Goal: Information Seeking & Learning: Learn about a topic

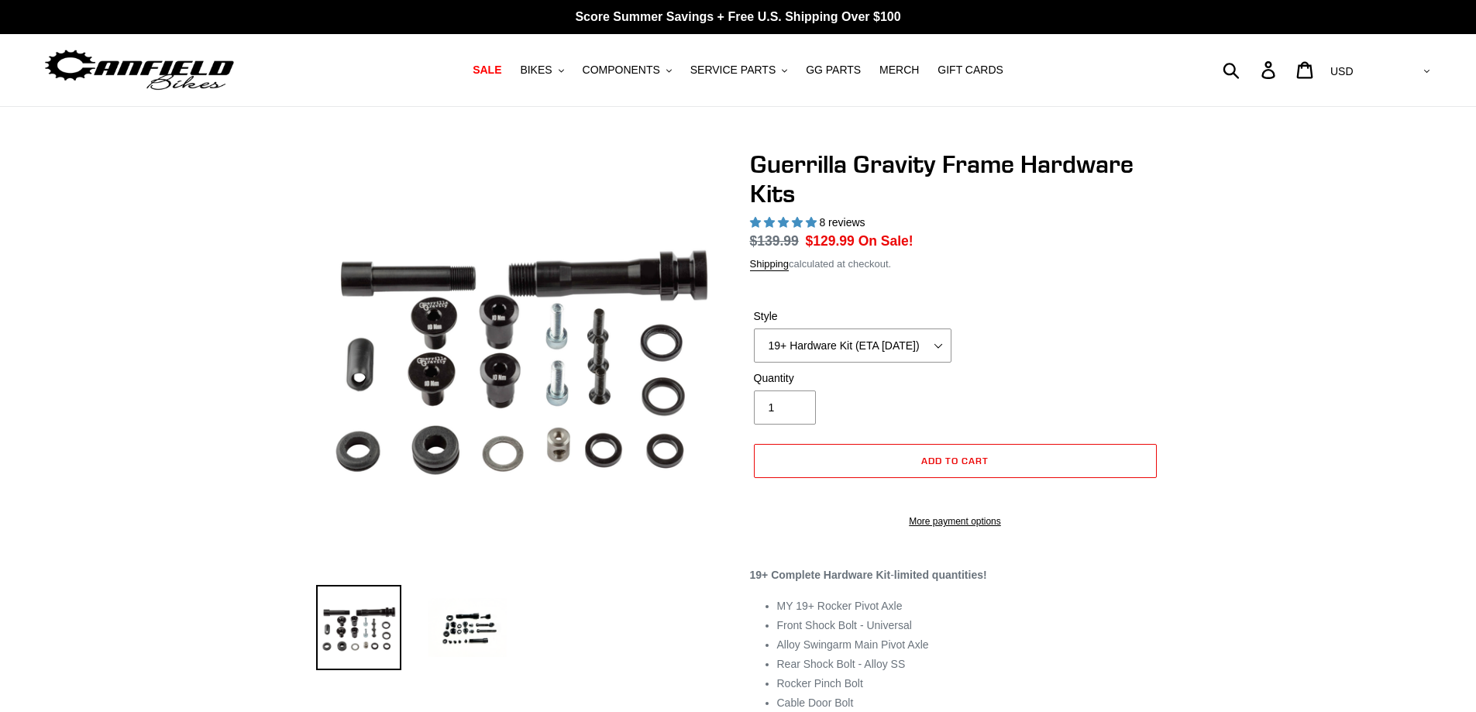
select select "highest-rating"
drag, startPoint x: 0, startPoint y: 0, endPoint x: 898, endPoint y: 349, distance: 963.7
click at [898, 349] on select "19+ Hardware Kit (ETA 10/31/25) 21+ V2 Trail Pistol Complete Hardware Kit" at bounding box center [853, 345] width 198 height 34
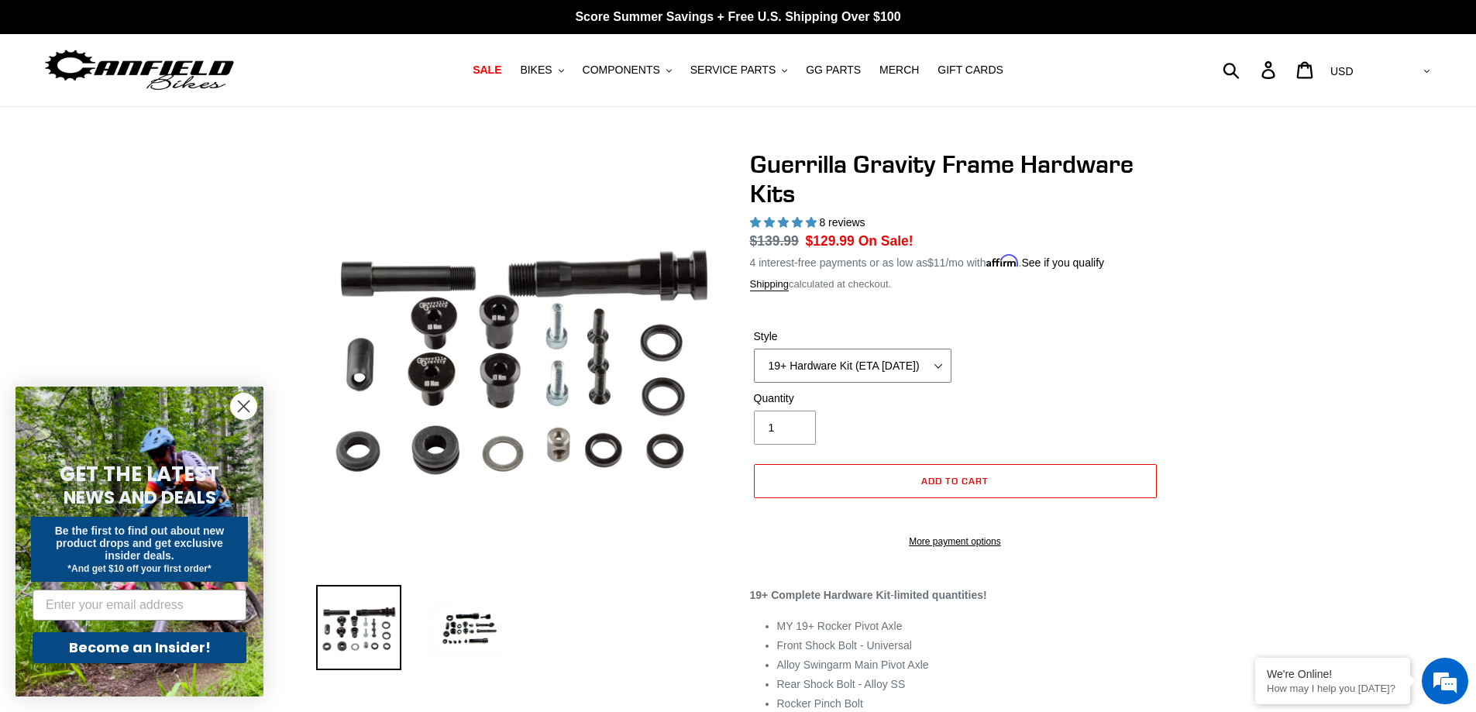
select select "21+ V2 Trail Pistol Complete Hardware Kit"
click at [754, 349] on select "19+ Hardware Kit (ETA 10/31/25) 21+ V2 Trail Pistol Complete Hardware Kit" at bounding box center [853, 366] width 198 height 34
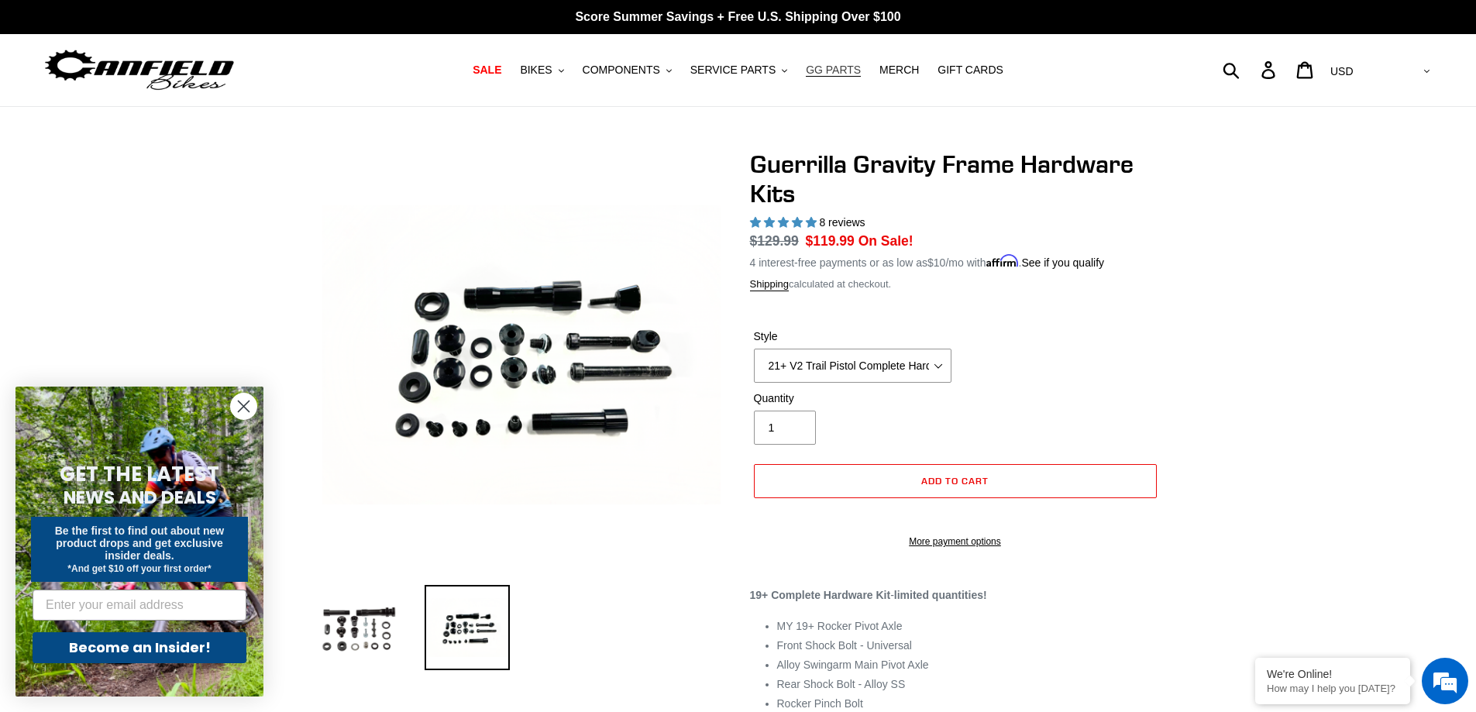
click at [813, 69] on span "GG PARTS" at bounding box center [833, 70] width 55 height 13
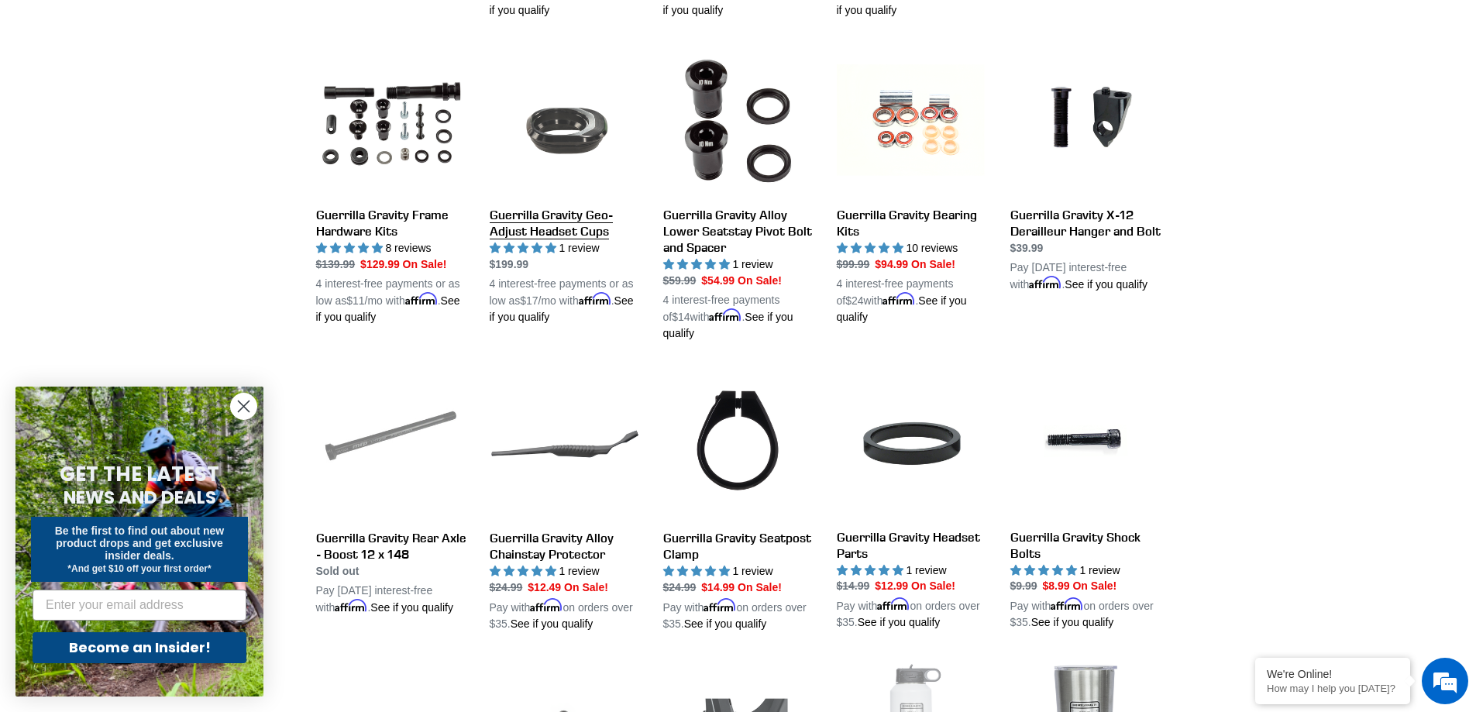
scroll to position [775, 0]
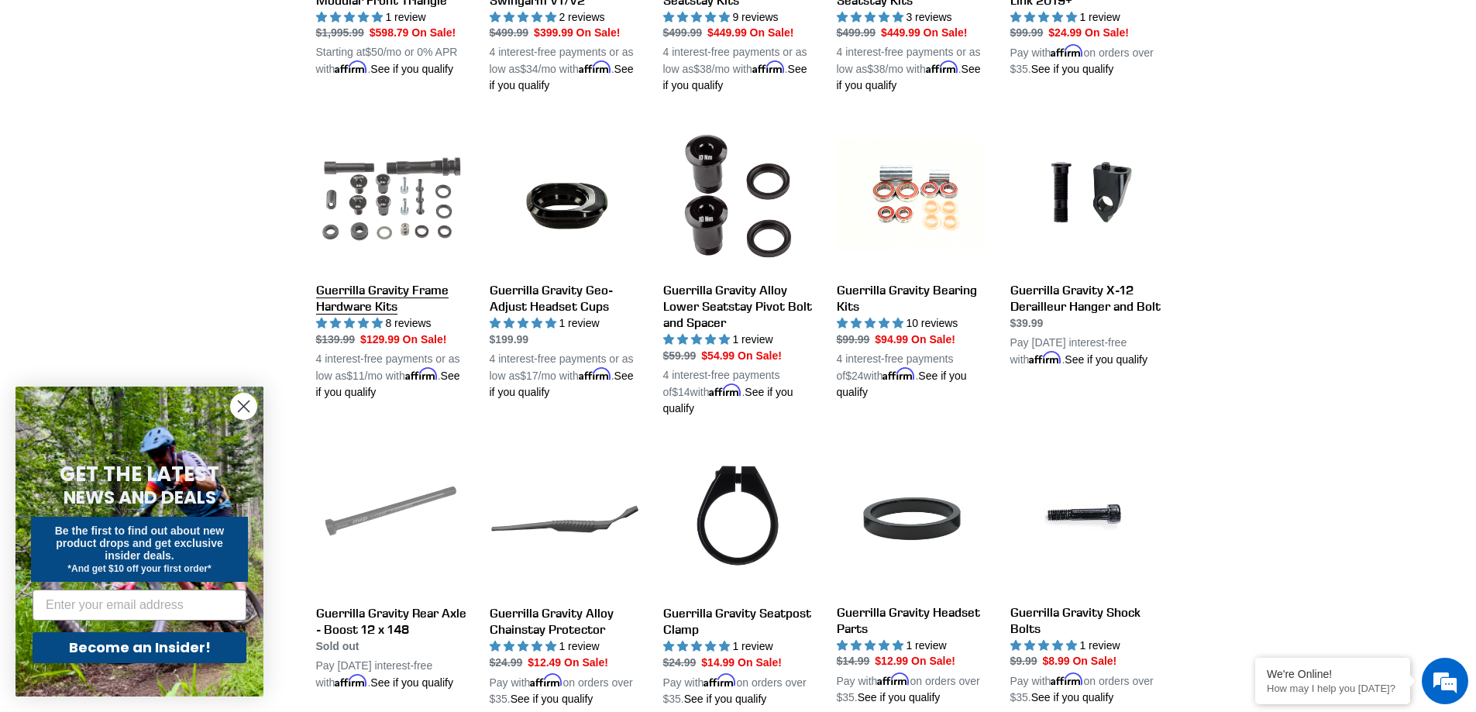
click at [386, 199] on link "Guerrilla Gravity Frame Hardware Kits" at bounding box center [391, 261] width 150 height 280
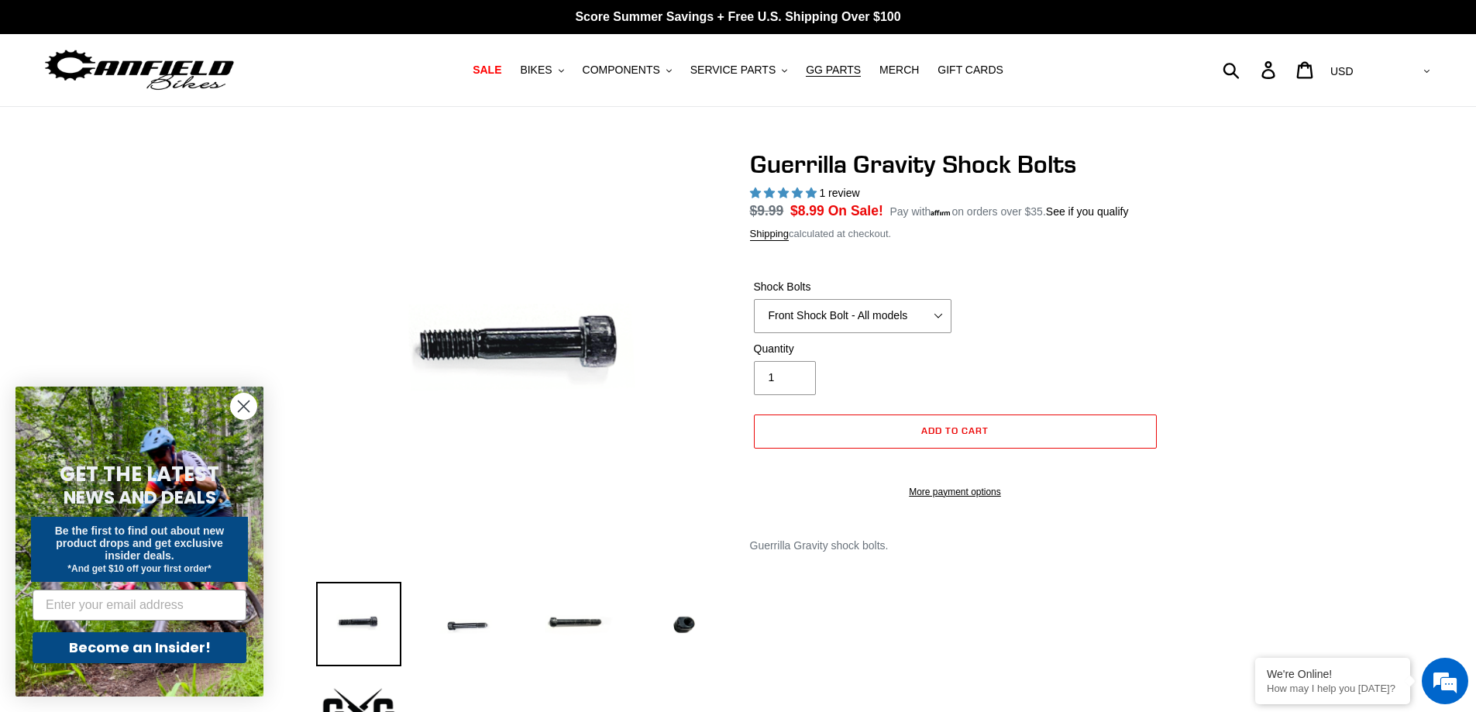
select select "highest-rating"
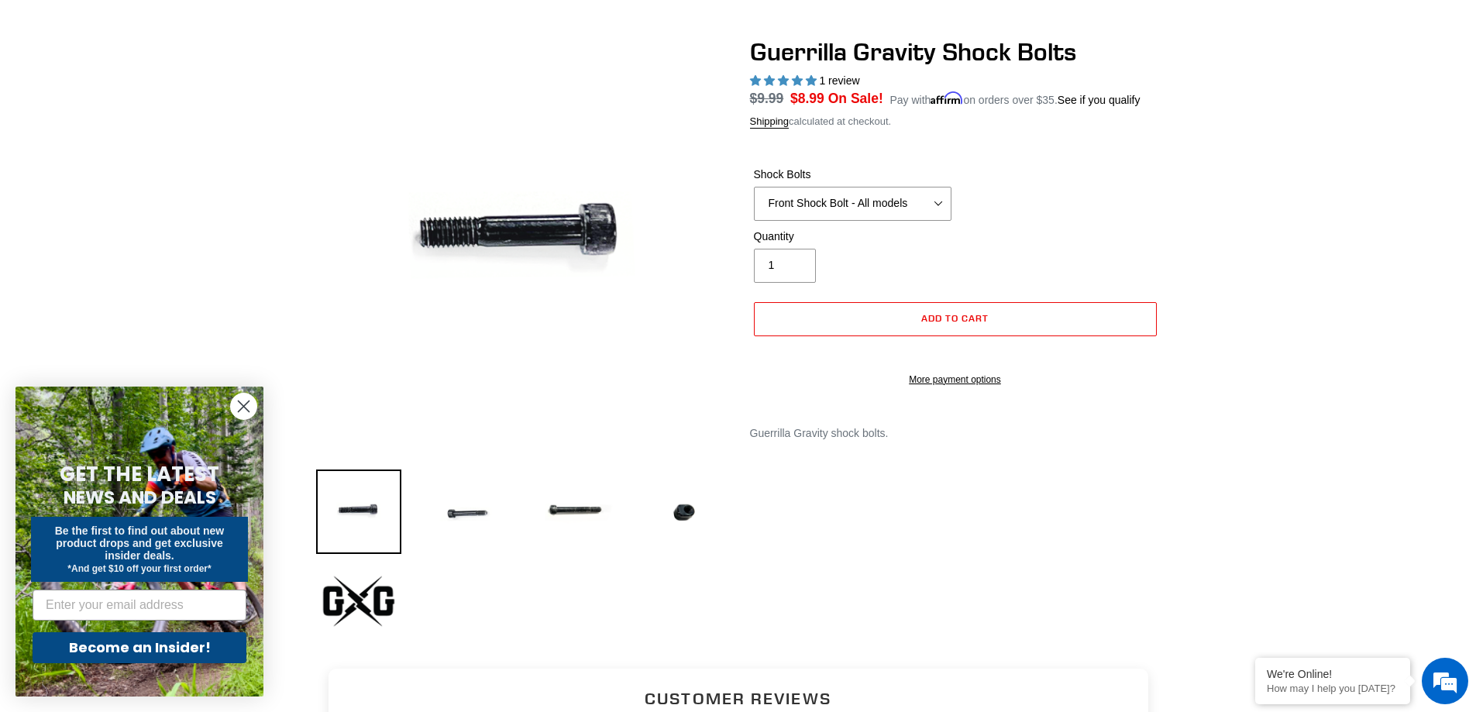
scroll to position [77, 0]
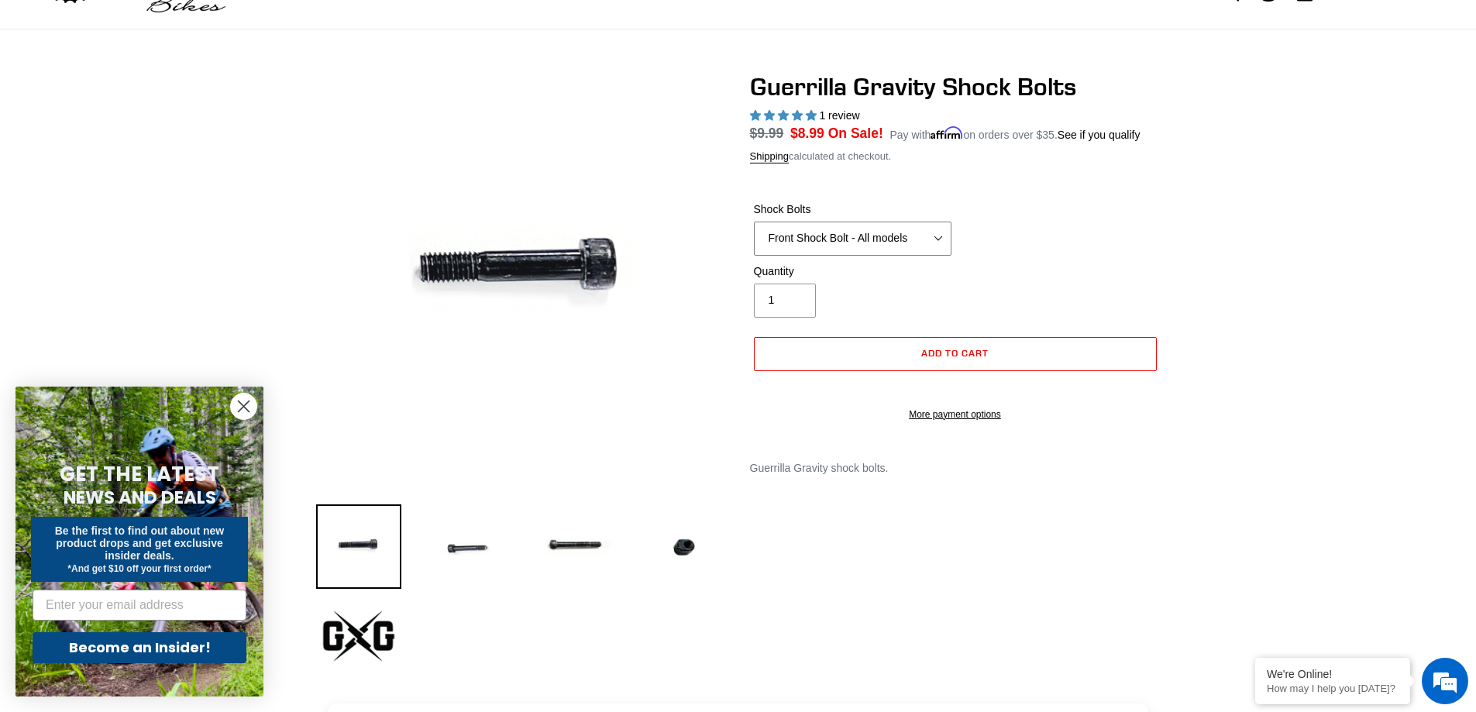
click at [855, 239] on select "Front Shock Bolt - All models Rear Shock Bolt - Alloy Seatstay Rear Shock Bolt …" at bounding box center [853, 239] width 198 height 34
click at [754, 222] on select "Front Shock Bolt - All models Rear Shock Bolt - Alloy Seatstay Rear Shock Bolt …" at bounding box center [853, 239] width 198 height 34
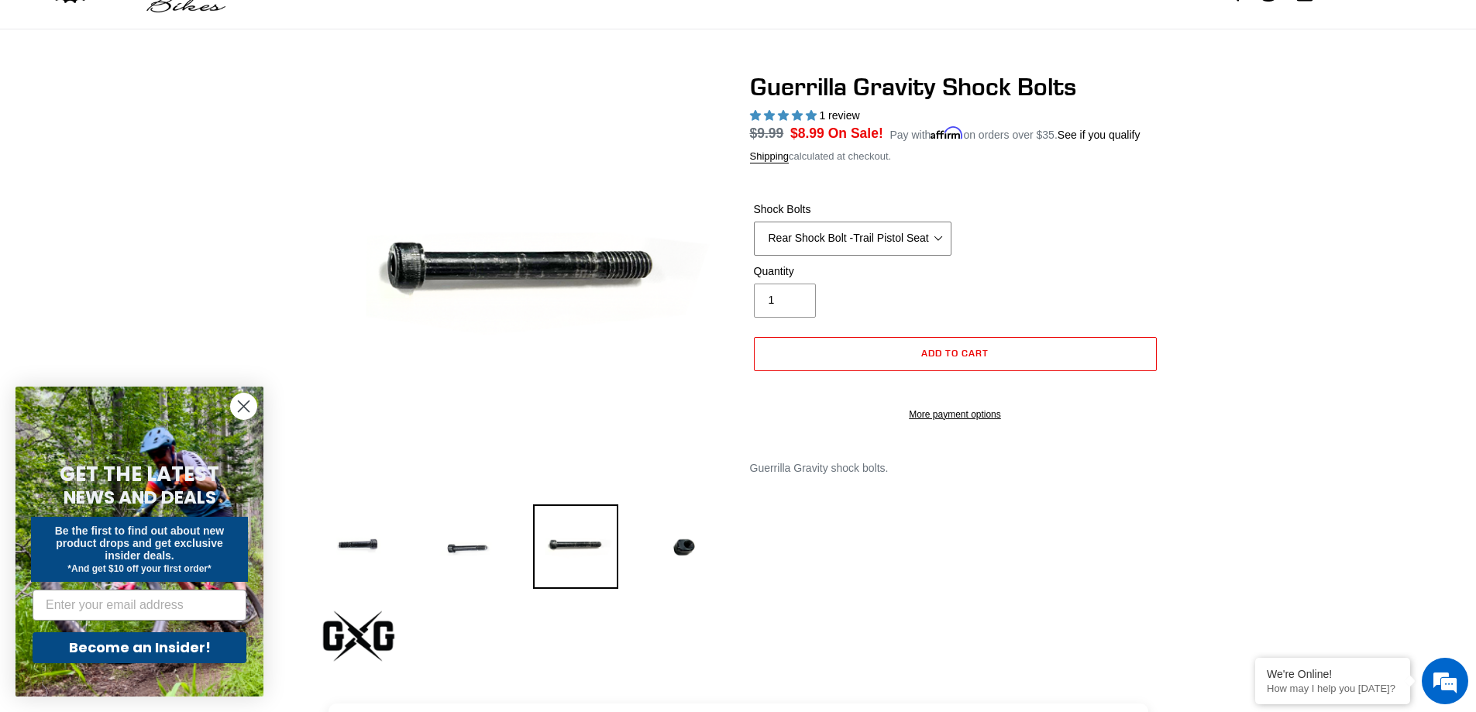
click at [852, 236] on select "Front Shock Bolt - All models Rear Shock Bolt - Alloy Seatstay Rear Shock Bolt …" at bounding box center [853, 239] width 198 height 34
click at [754, 222] on select "Front Shock Bolt - All models Rear Shock Bolt - Alloy Seatstay Rear Shock Bolt …" at bounding box center [853, 239] width 198 height 34
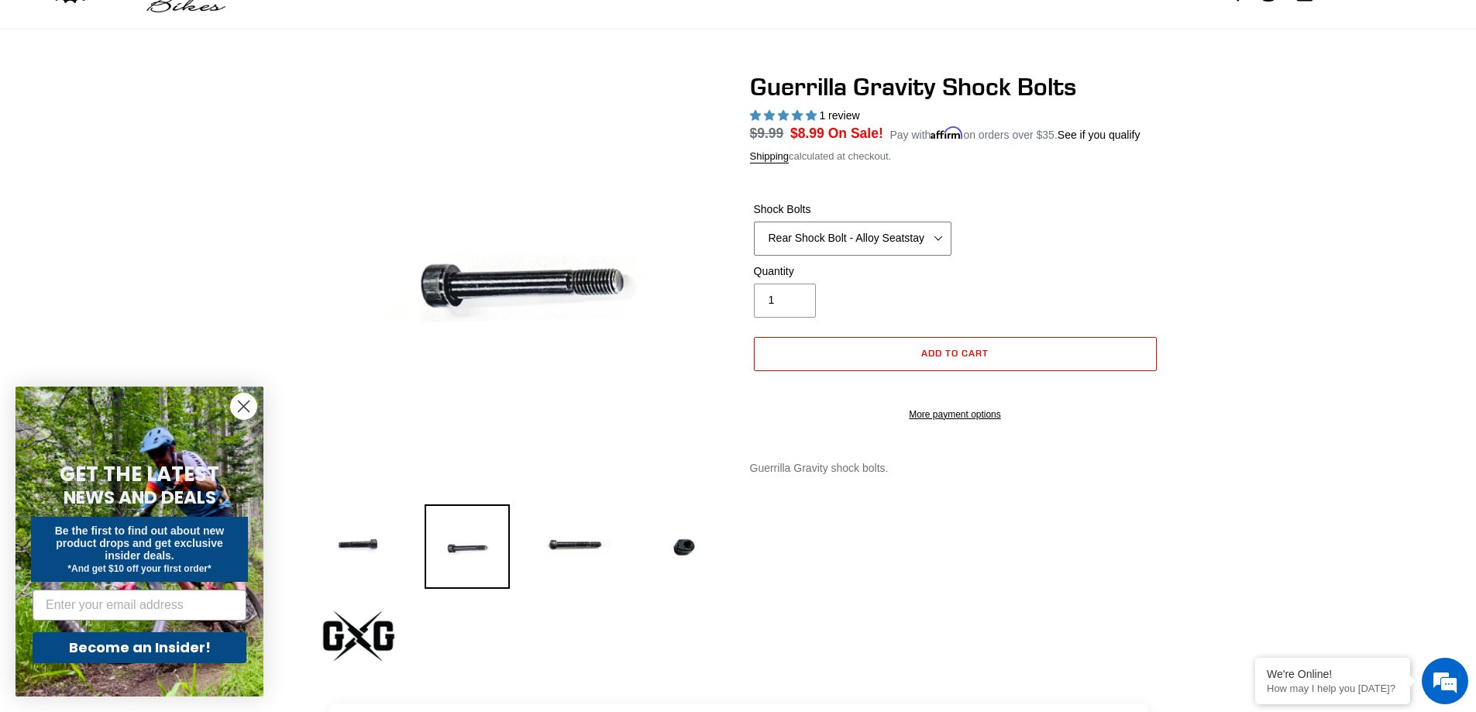
click at [822, 229] on select "Front Shock Bolt - All models Rear Shock Bolt - Alloy Seatstay Rear Shock Bolt …" at bounding box center [853, 239] width 198 height 34
click at [754, 222] on select "Front Shock Bolt - All models Rear Shock Bolt - Alloy Seatstay Rear Shock Bolt …" at bounding box center [853, 239] width 198 height 34
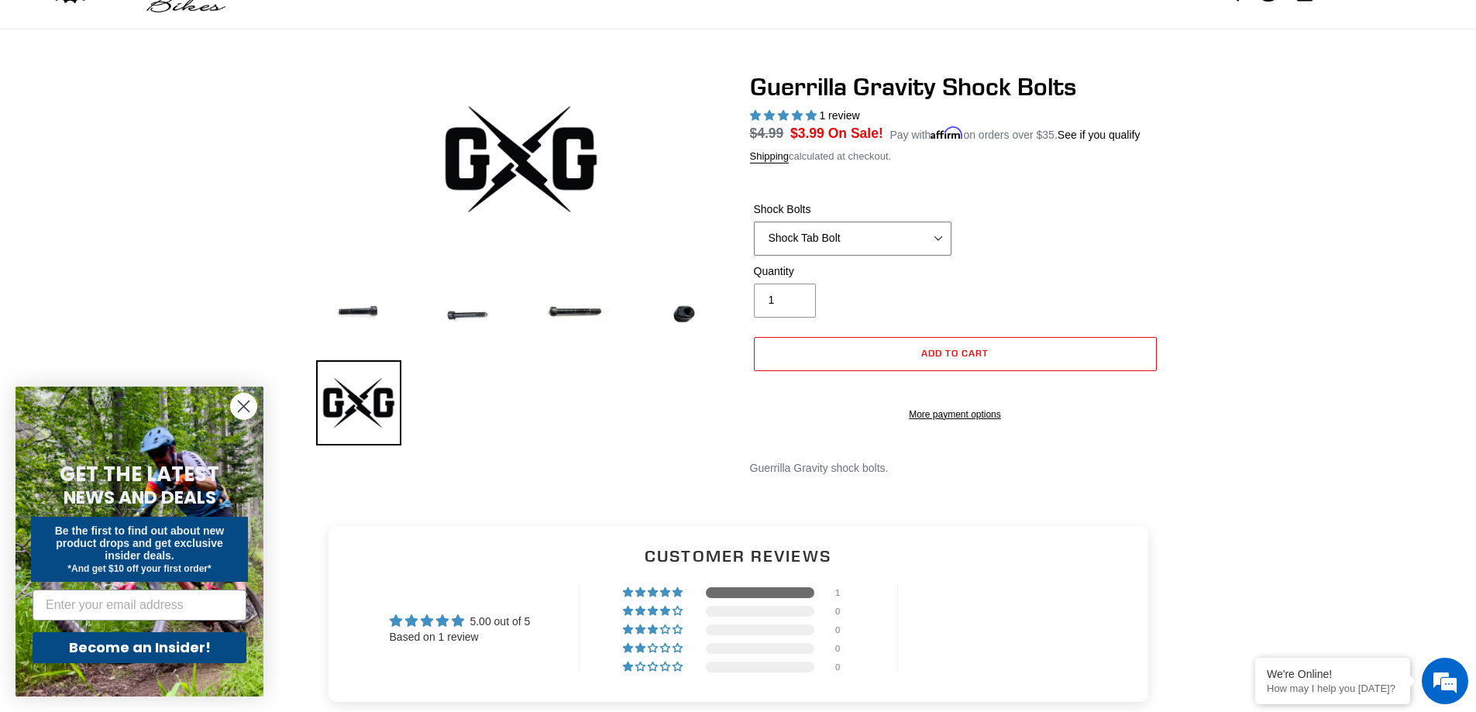
click at [826, 248] on select "Front Shock Bolt - All models Rear Shock Bolt - Alloy Seatstay Rear Shock Bolt …" at bounding box center [853, 239] width 198 height 34
click at [754, 222] on select "Front Shock Bolt - All models Rear Shock Bolt - Alloy Seatstay Rear Shock Bolt …" at bounding box center [853, 239] width 198 height 34
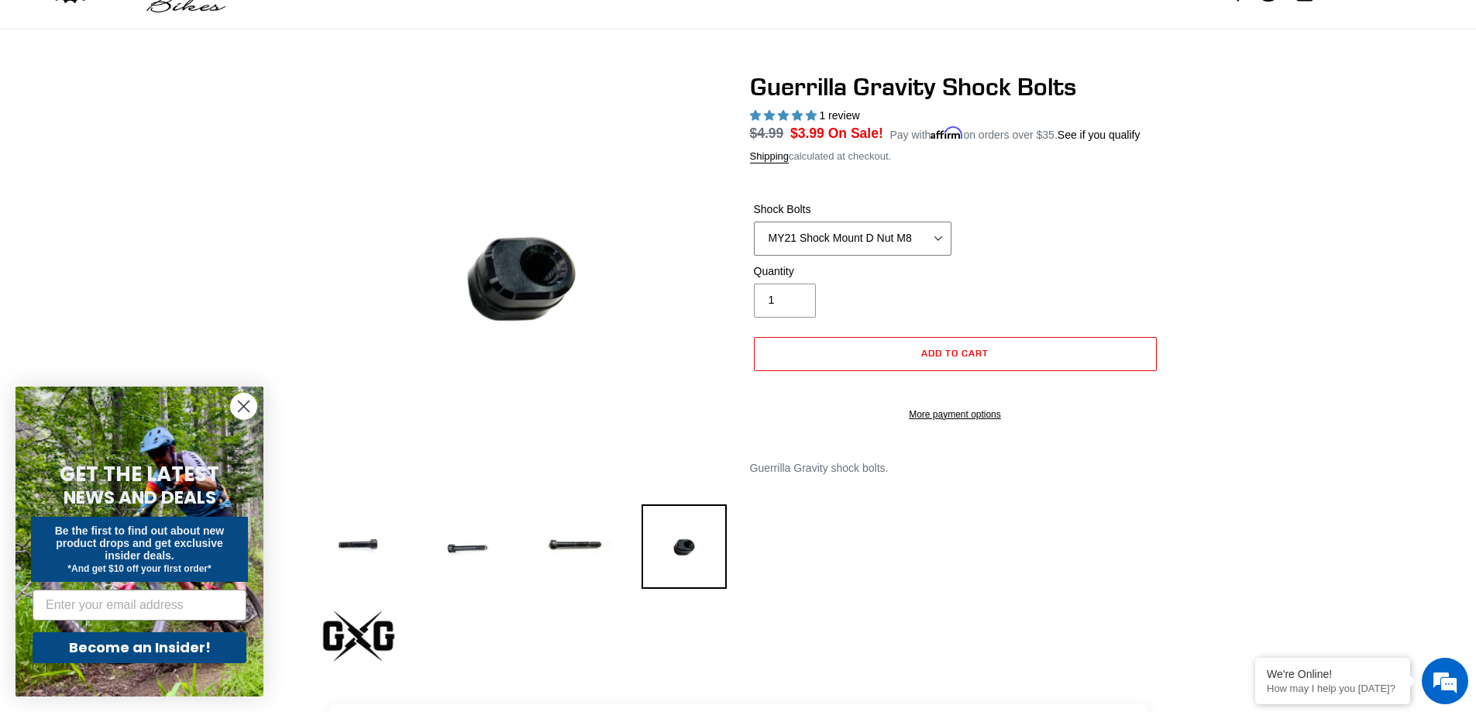
click at [892, 242] on select "Front Shock Bolt - All models Rear Shock Bolt - Alloy Seatstay Rear Shock Bolt …" at bounding box center [853, 239] width 198 height 34
select select "Rear Shock Bolt - Alloy Seatstay"
click at [754, 222] on select "Front Shock Bolt - All models Rear Shock Bolt - Alloy Seatstay Rear Shock Bolt …" at bounding box center [853, 239] width 198 height 34
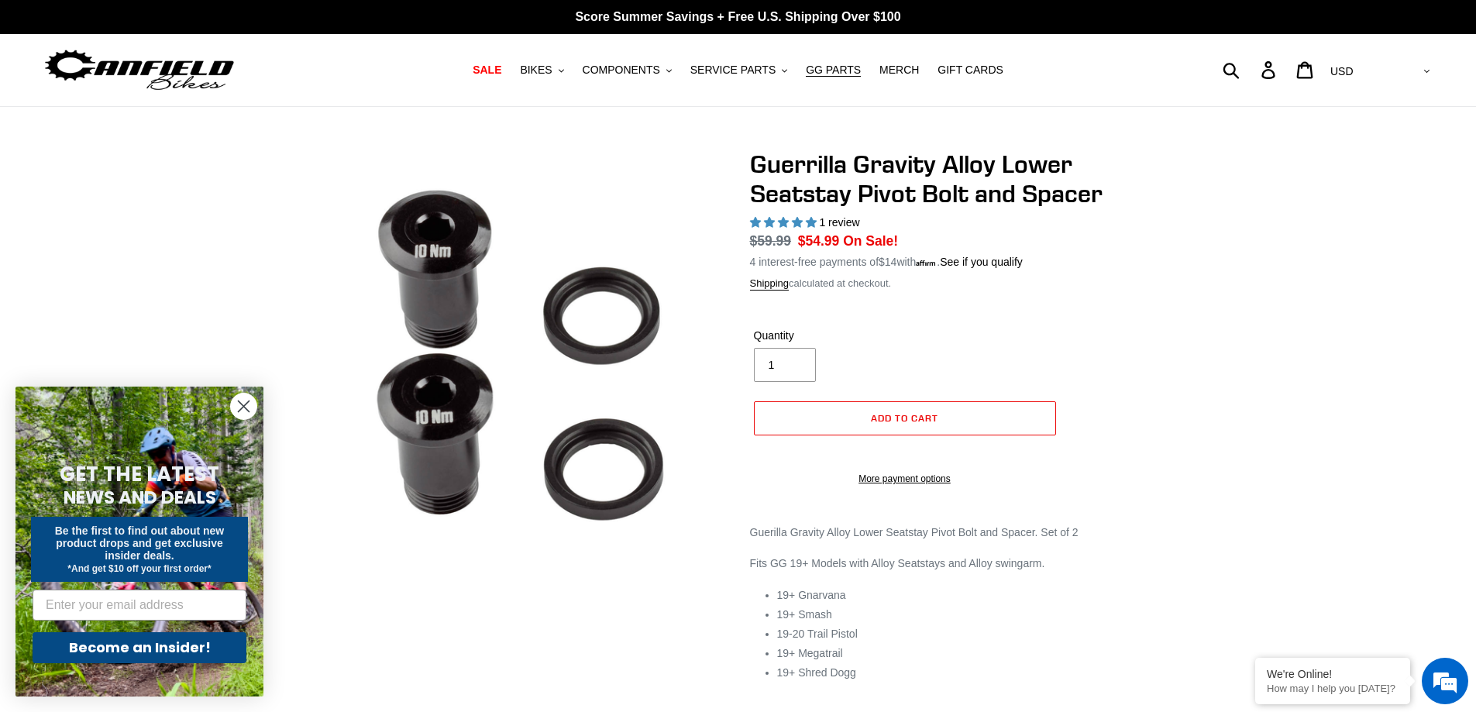
select select "highest-rating"
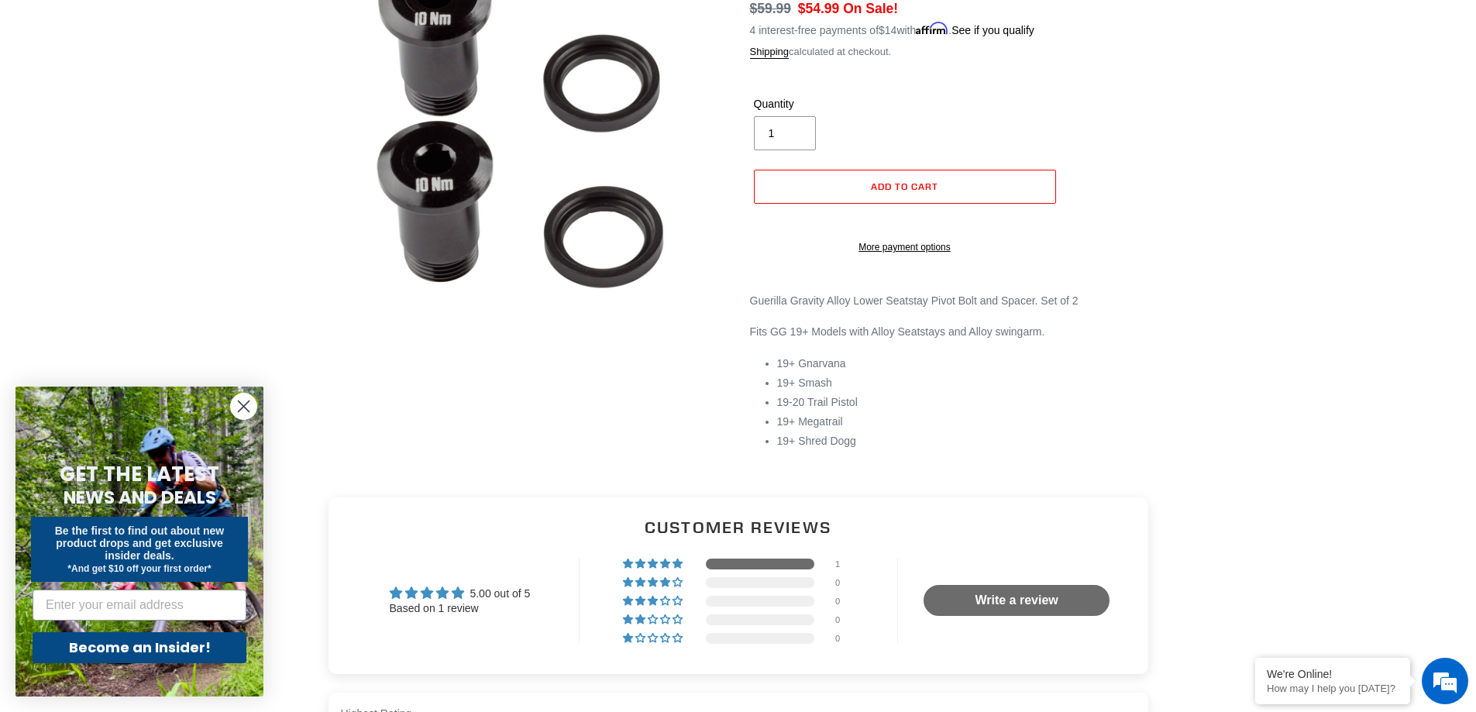
scroll to position [155, 0]
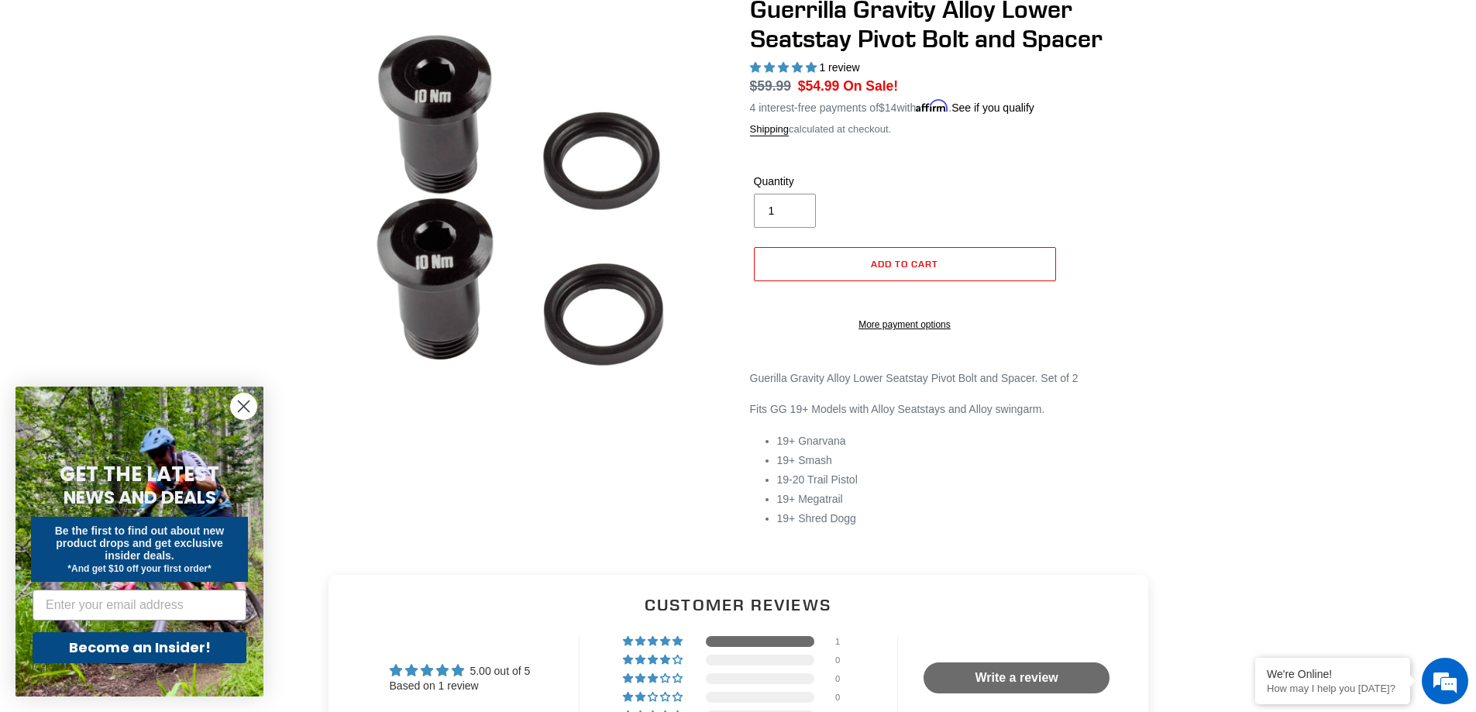
drag, startPoint x: 873, startPoint y: 533, endPoint x: 750, endPoint y: 394, distance: 185.4
click at [750, 394] on div "Guerilla Gravity Alloy Lower Seatstay Pivot Bolt and Spacer. Set of 2 Fits GG 1…" at bounding box center [955, 463] width 411 height 186
click at [750, 387] on p "Guerilla Gravity Alloy Lower Seatstay Pivot Bolt and Spacer. Set of 2" at bounding box center [955, 378] width 411 height 16
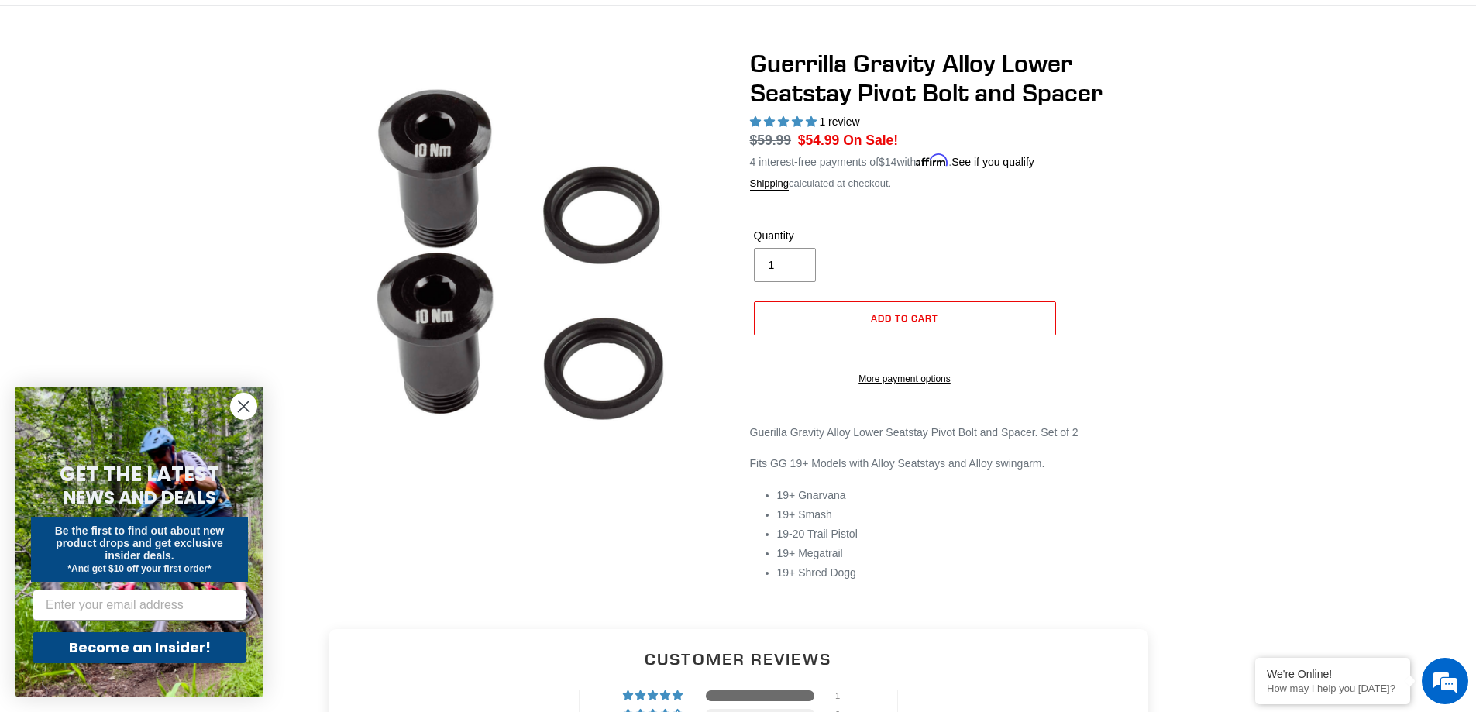
scroll to position [0, 0]
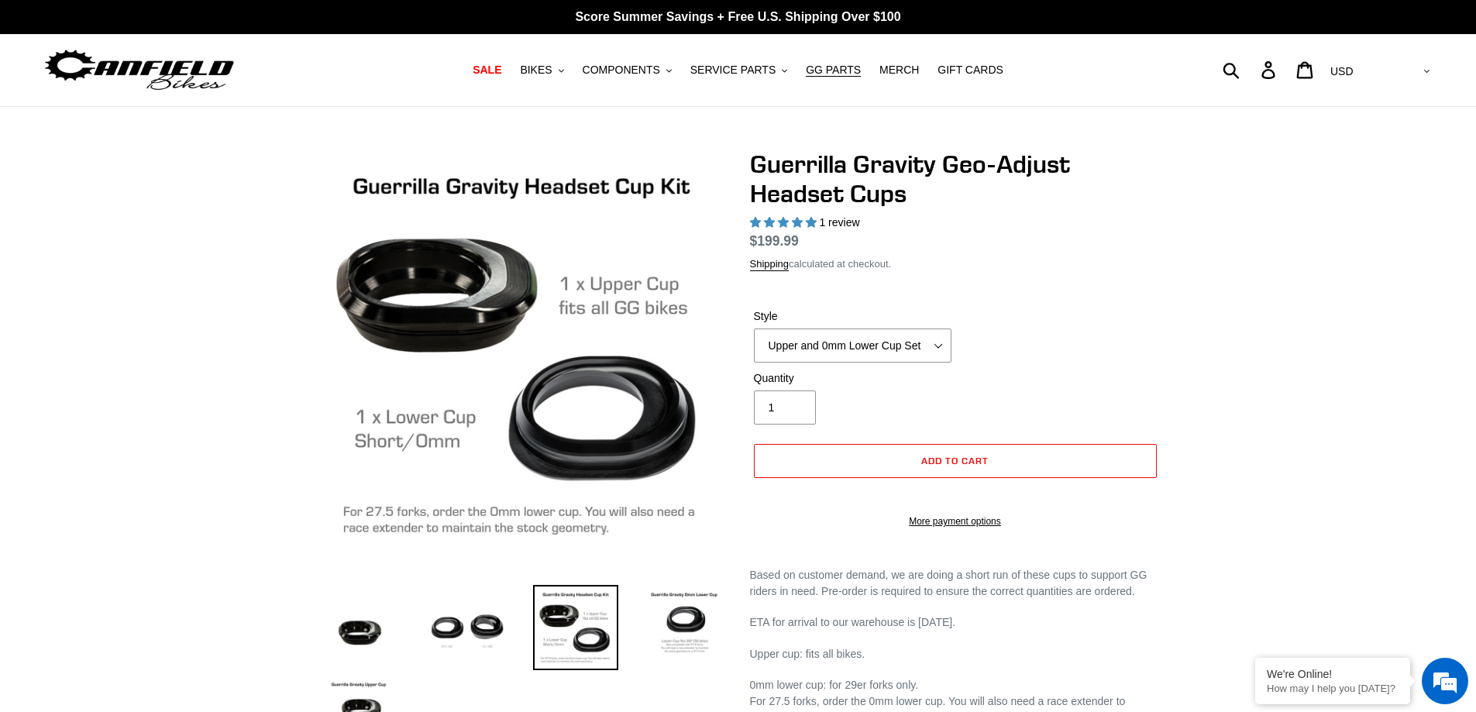
select select "highest-rating"
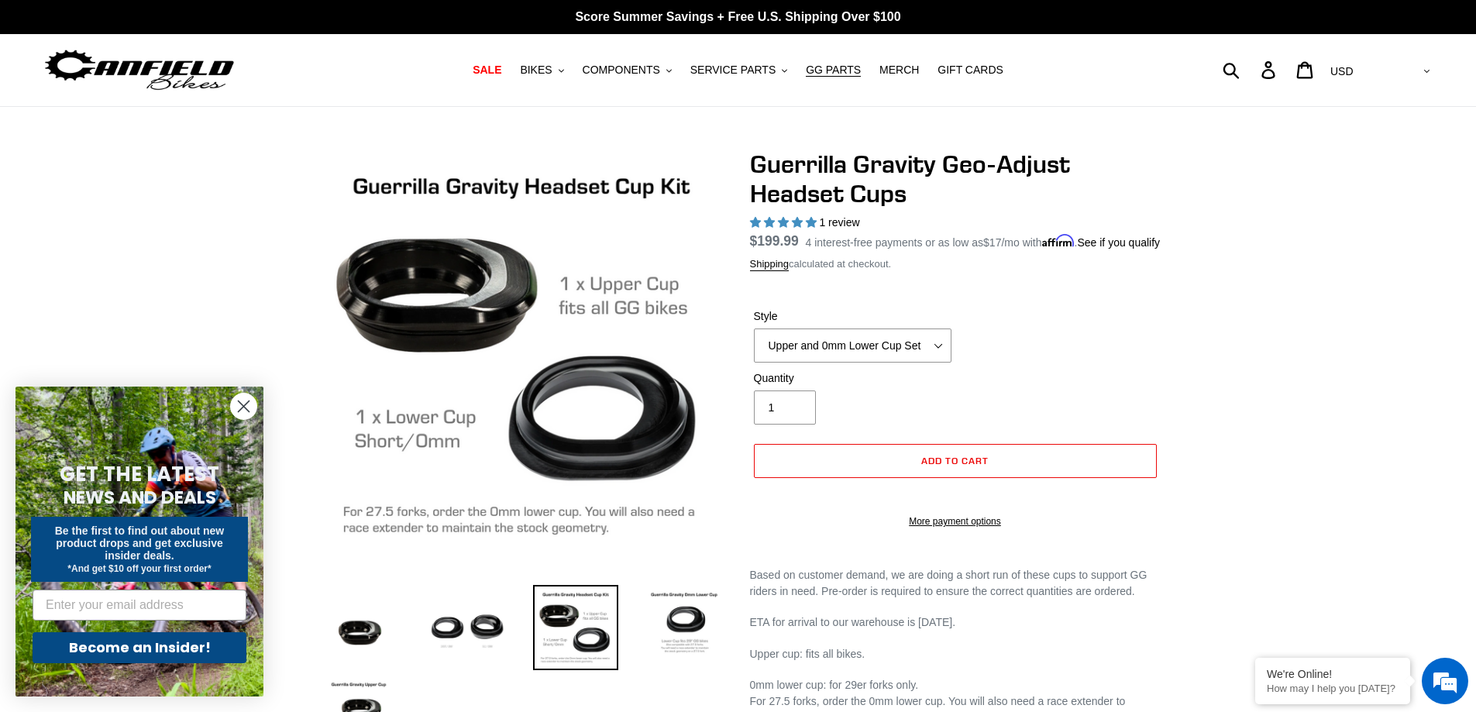
scroll to position [77, 0]
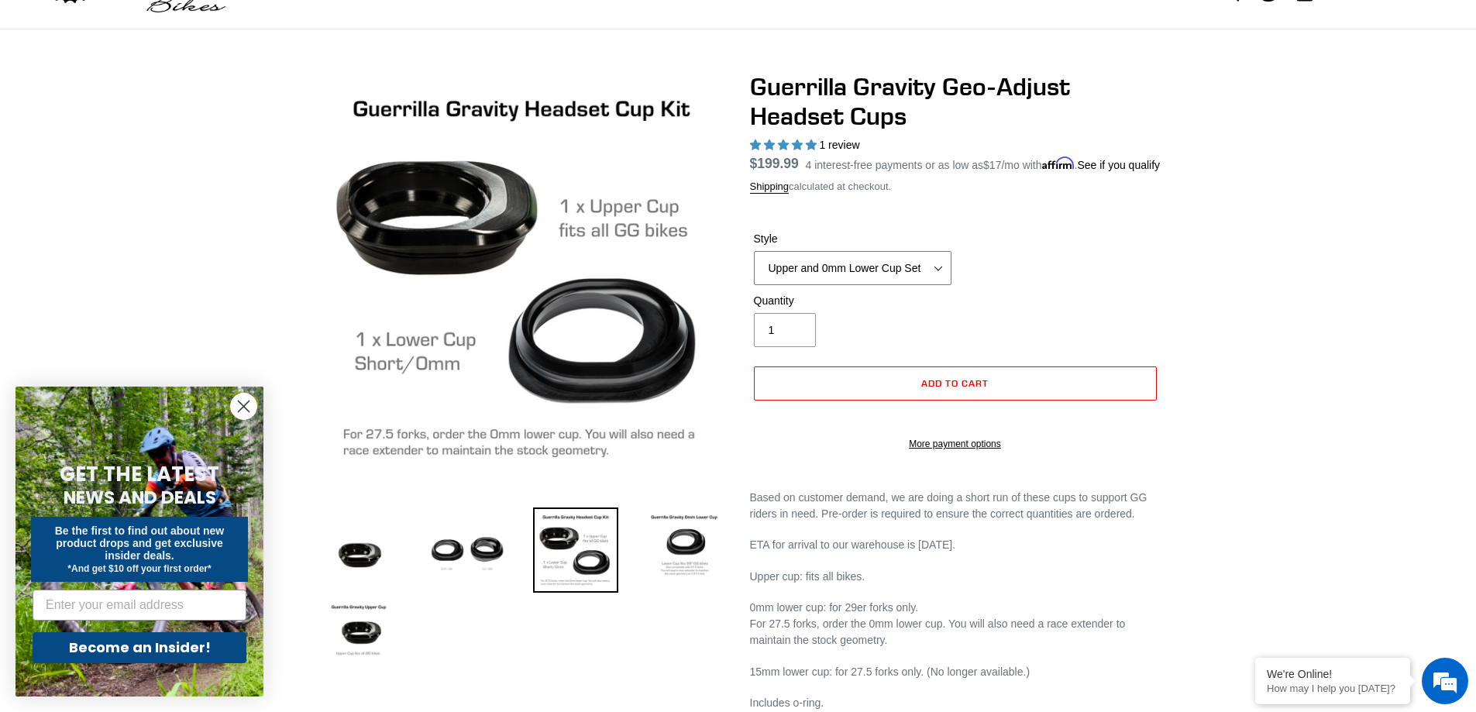
click at [899, 285] on select "Upper and 0mm Lower Cup Set Upper Cup 0mm Lower Cup 15mm Lower Cup (No longer a…" at bounding box center [853, 268] width 198 height 34
click at [754, 251] on select "Upper and 0mm Lower Cup Set Upper Cup 0mm Lower Cup 15mm Lower Cup (No longer a…" at bounding box center [853, 268] width 198 height 34
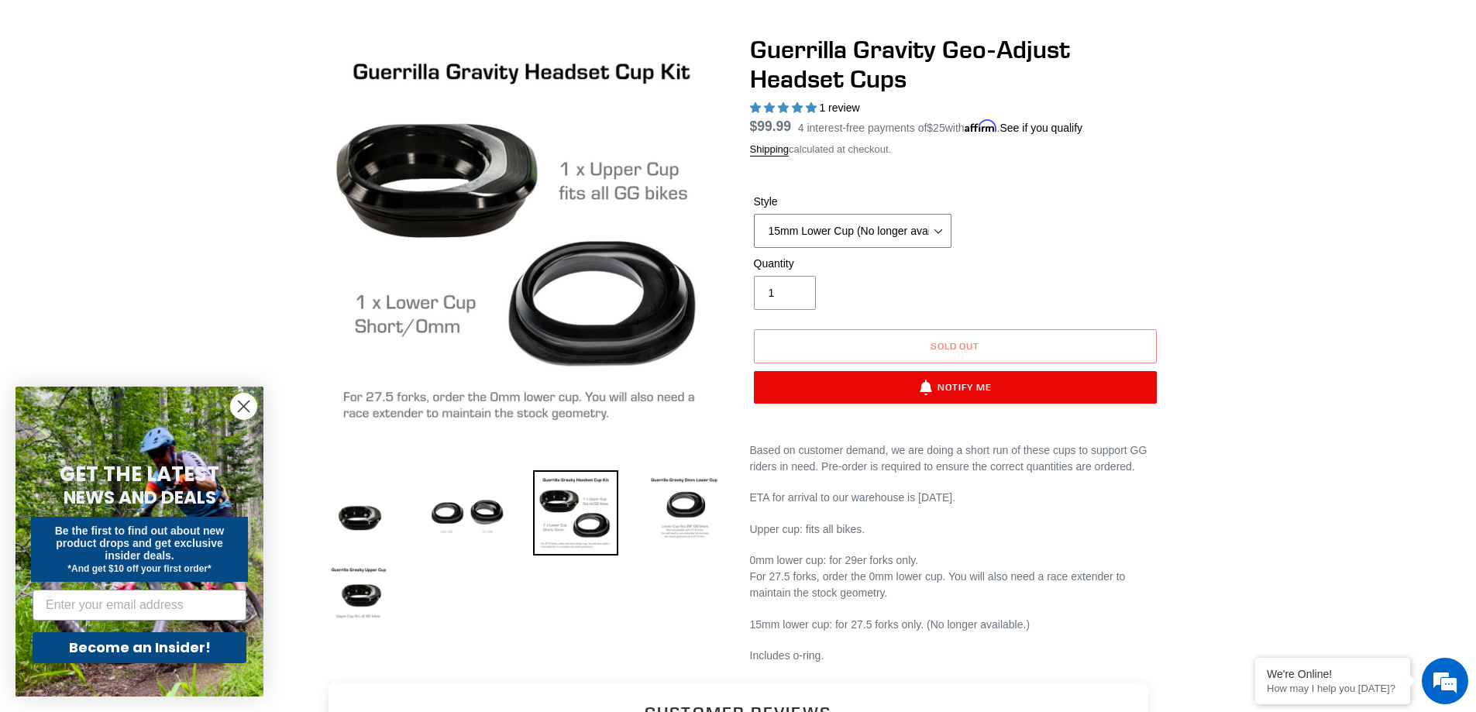
scroll to position [77, 0]
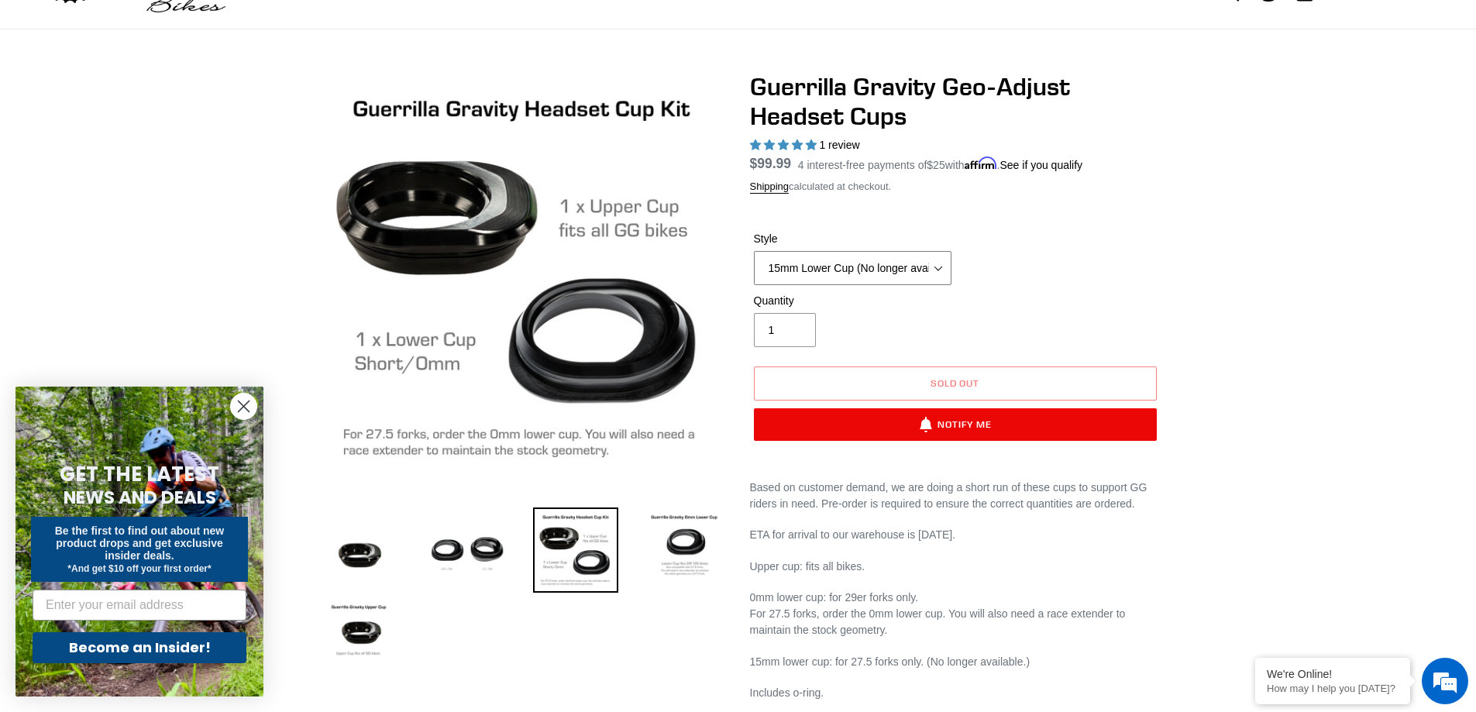
click at [864, 260] on select "Upper and 0mm Lower Cup Set Upper Cup 0mm Lower Cup 15mm Lower Cup (No longer a…" at bounding box center [853, 268] width 198 height 34
click at [669, 543] on img at bounding box center [683, 549] width 85 height 85
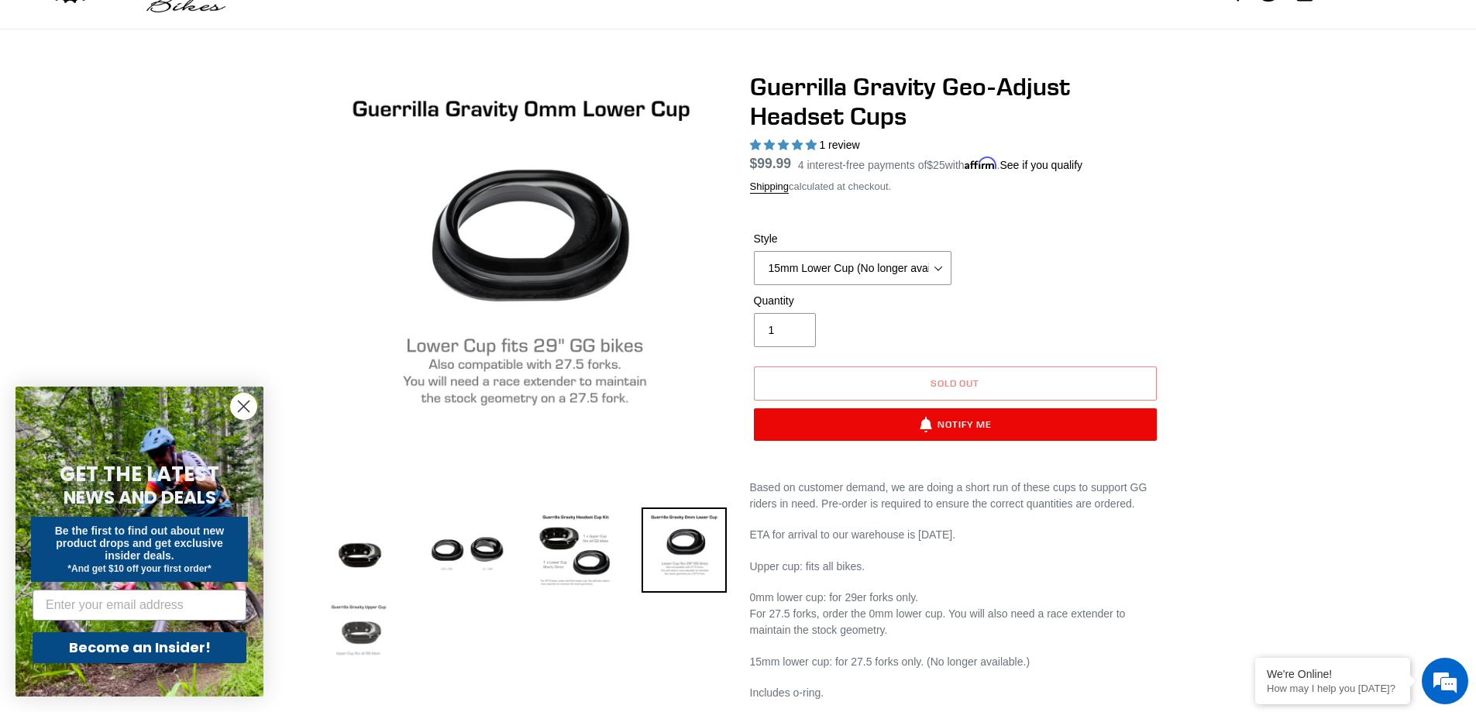
click at [369, 632] on img at bounding box center [358, 639] width 85 height 85
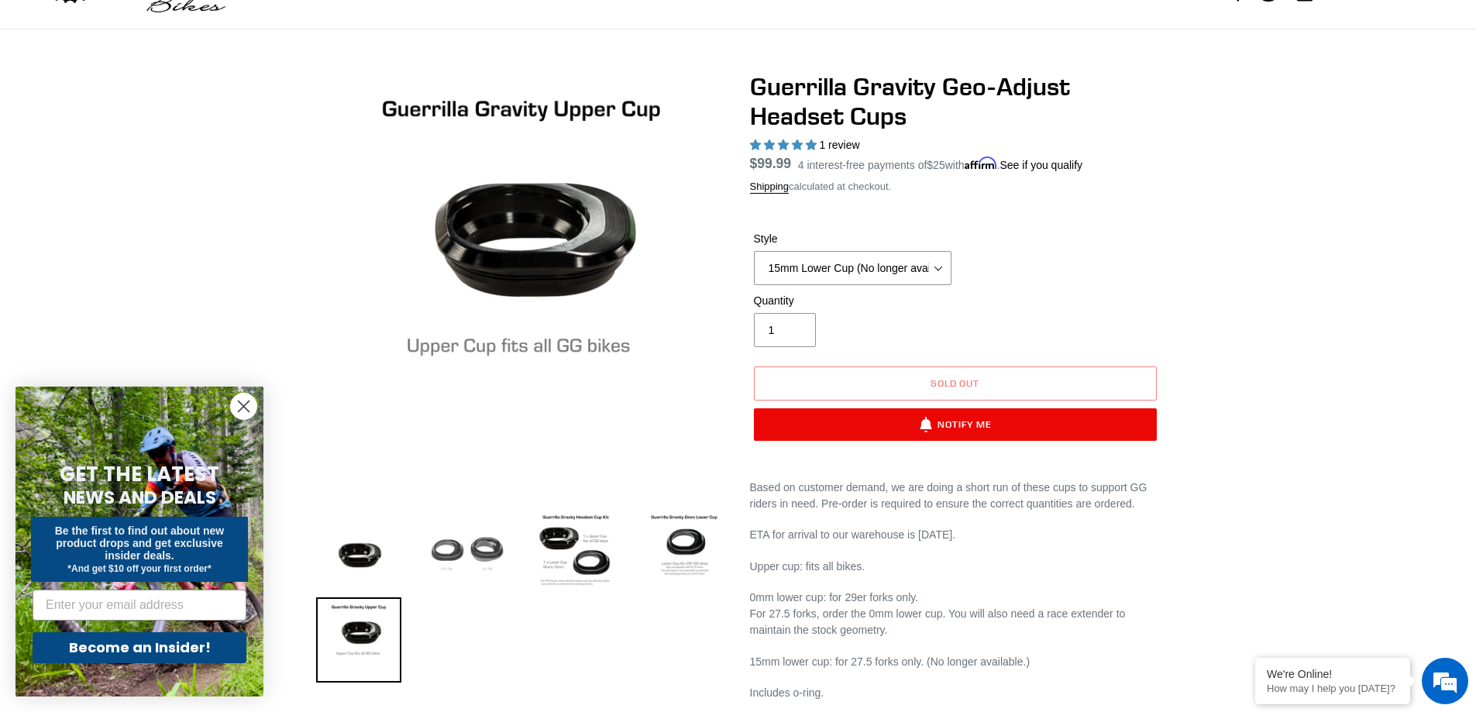
click at [464, 549] on img at bounding box center [466, 549] width 85 height 85
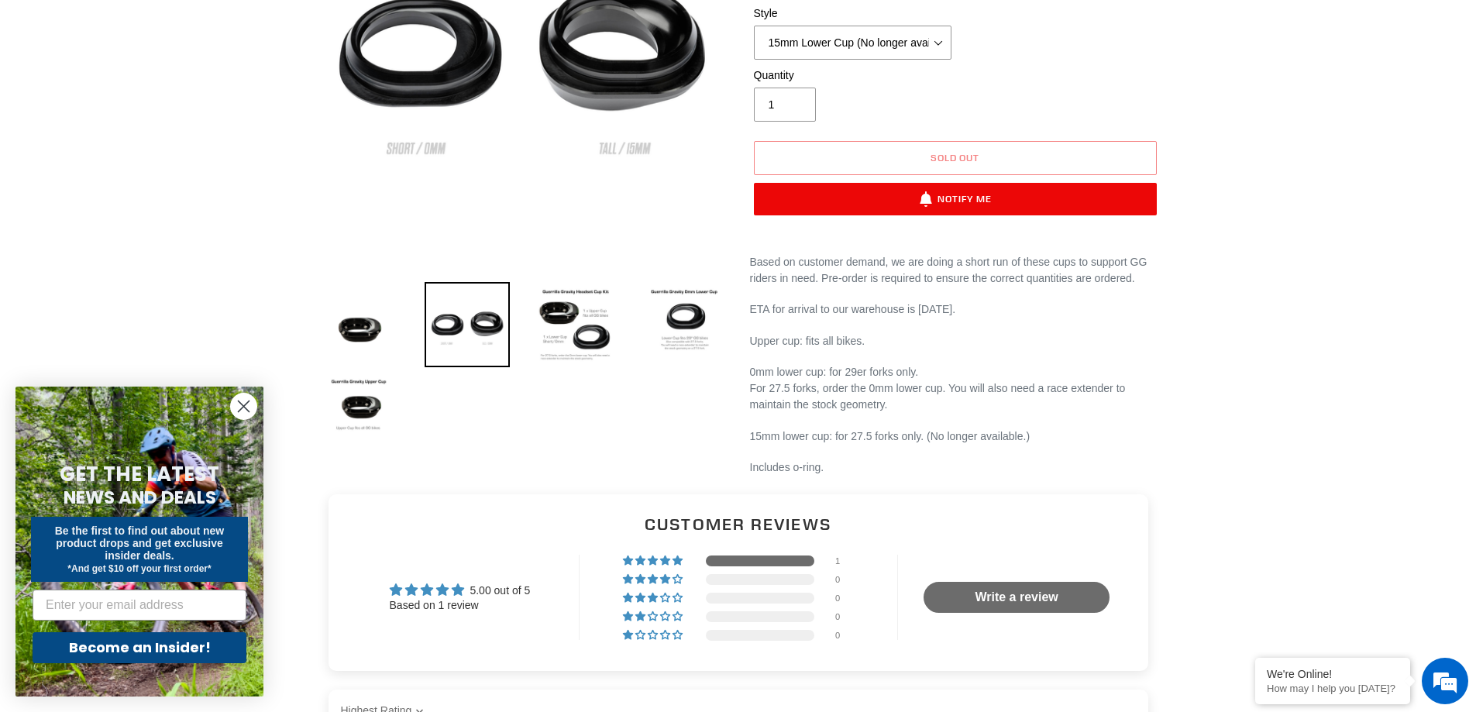
scroll to position [310, 0]
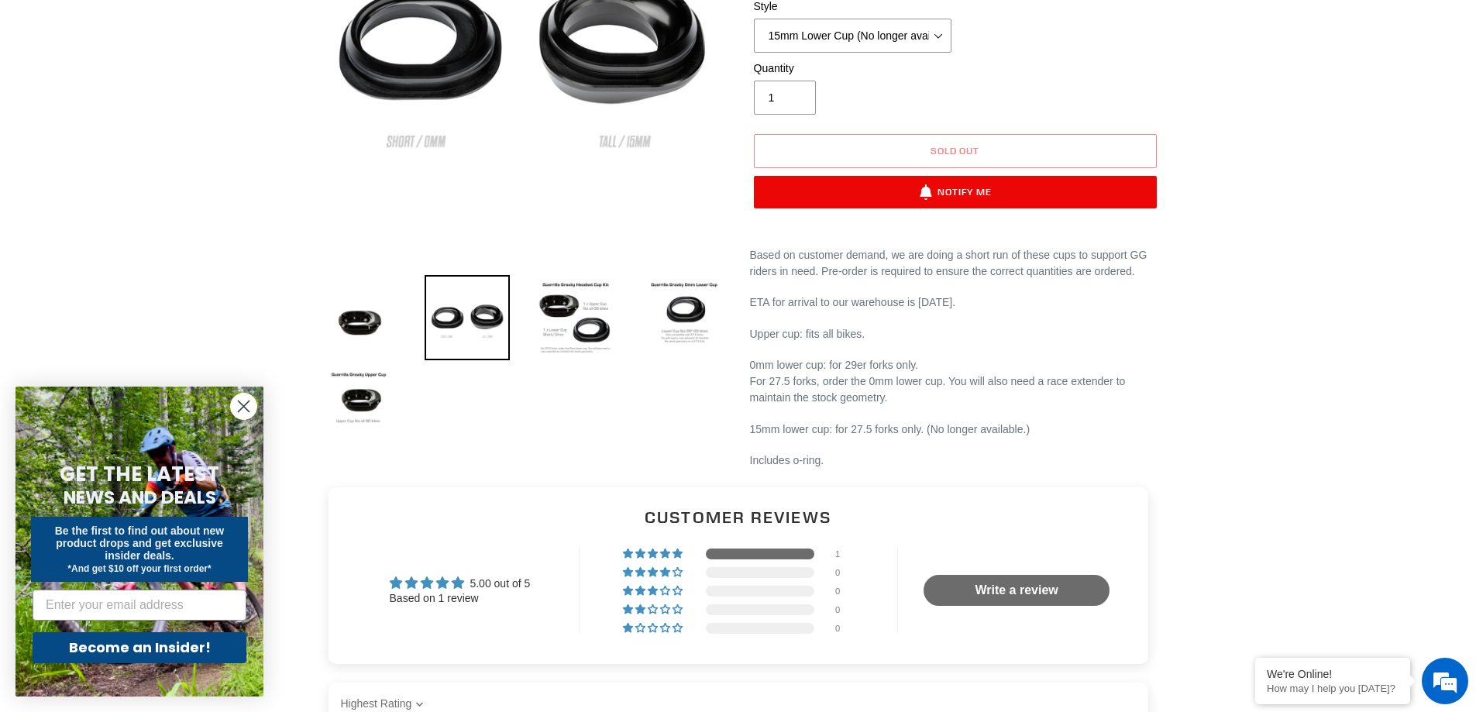
drag, startPoint x: 1039, startPoint y: 431, endPoint x: 953, endPoint y: 393, distance: 94.0
click at [953, 393] on div "Based on customer demand, we are doing a short run of these cups to support GG …" at bounding box center [955, 358] width 411 height 222
click at [953, 393] on p "0mm lower cup: for 29er forks only. For 27.5 forks, order the 0mm lower cup. Yo…" at bounding box center [955, 381] width 411 height 49
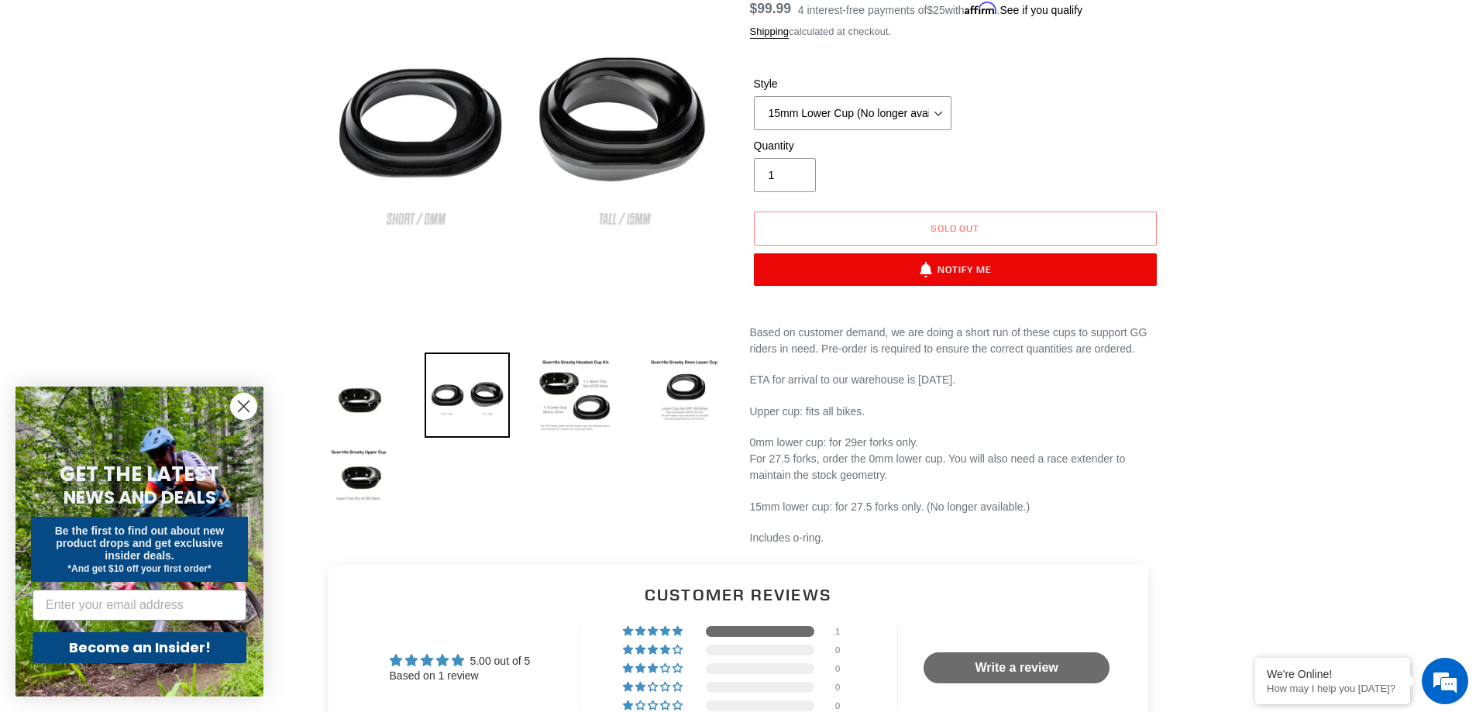
scroll to position [155, 0]
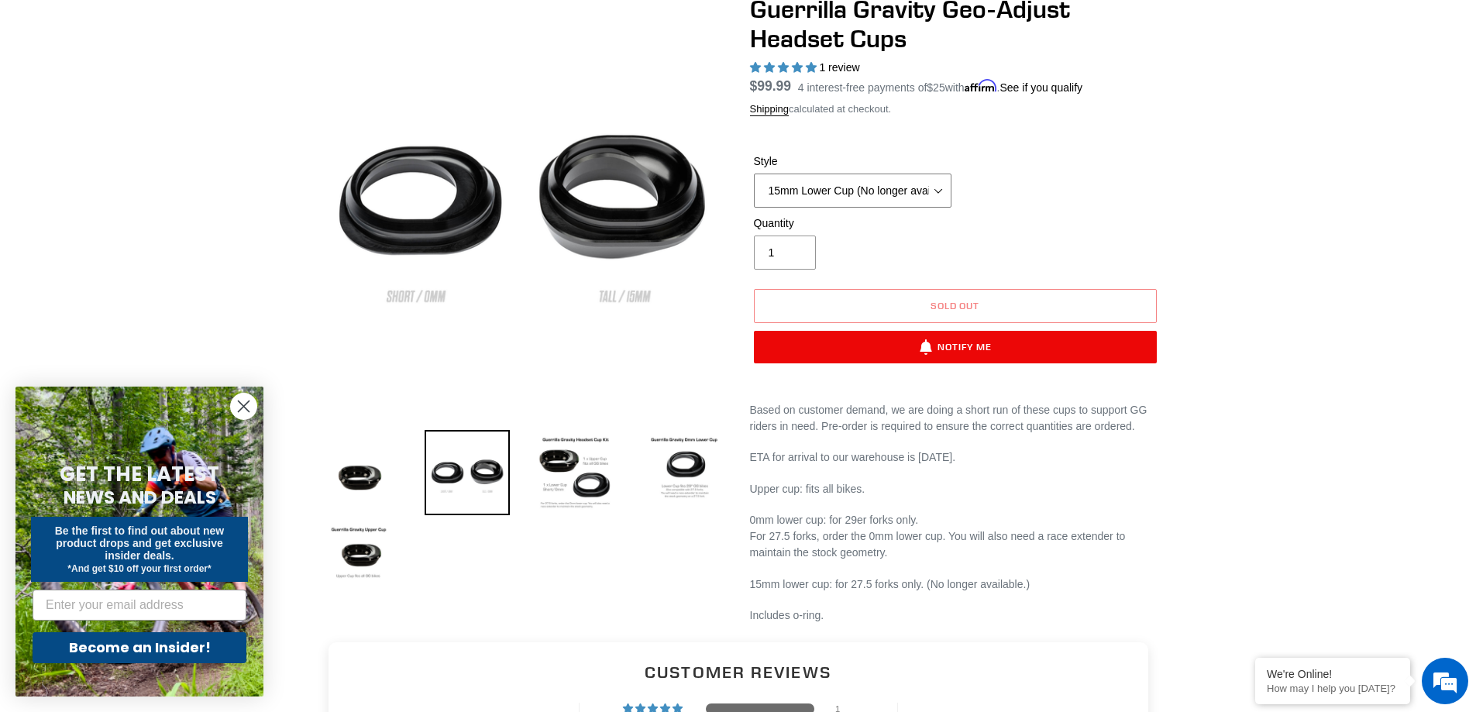
click at [887, 186] on select "Upper and 0mm Lower Cup Set Upper Cup 0mm Lower Cup 15mm Lower Cup (No longer a…" at bounding box center [853, 191] width 198 height 34
click at [754, 174] on select "Upper and 0mm Lower Cup Set Upper Cup 0mm Lower Cup 15mm Lower Cup (No longer a…" at bounding box center [853, 191] width 198 height 34
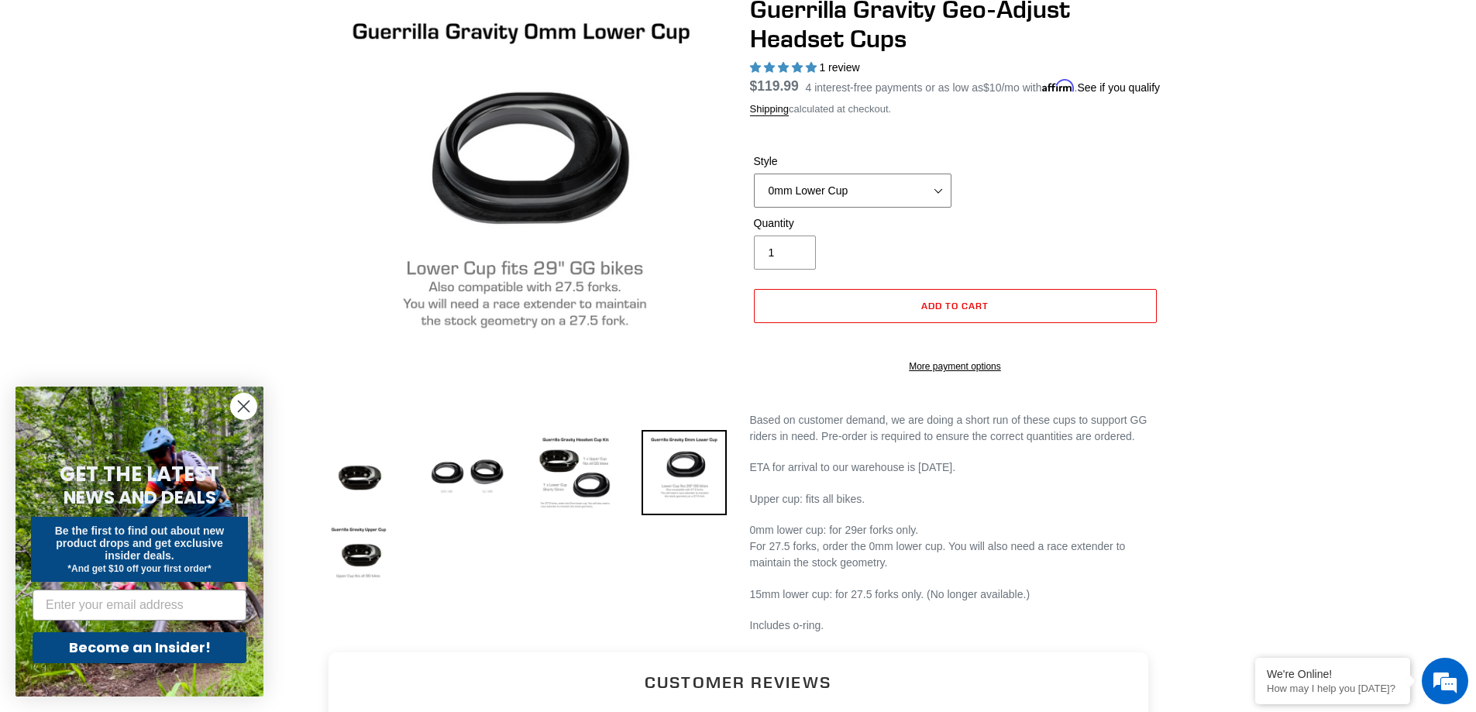
click at [874, 208] on select "Upper and 0mm Lower Cup Set Upper Cup 0mm Lower Cup 15mm Lower Cup (No longer a…" at bounding box center [853, 191] width 198 height 34
select select "15mm Lower Cup (No longer available.)"
click at [754, 174] on select "Upper and 0mm Lower Cup Set Upper Cup 0mm Lower Cup 15mm Lower Cup (No longer a…" at bounding box center [853, 191] width 198 height 34
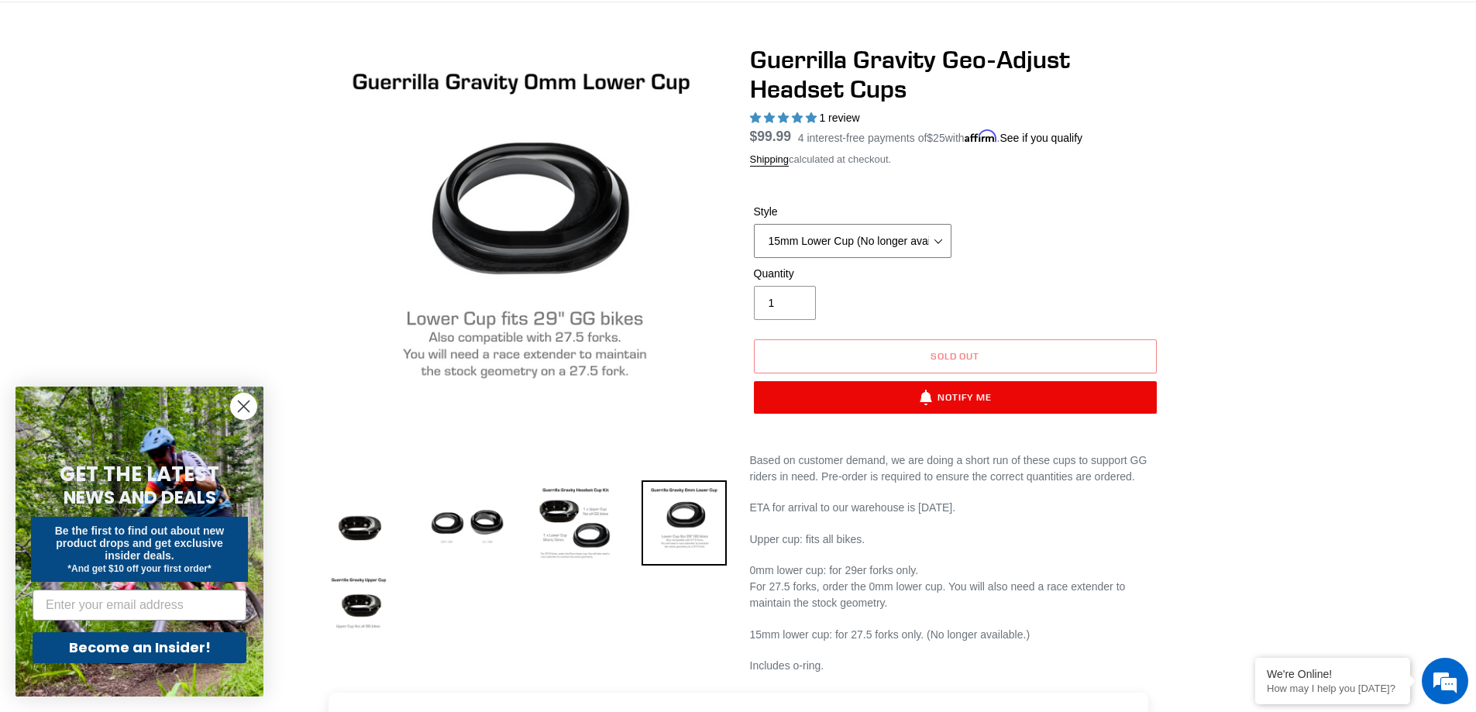
scroll to position [77, 0]
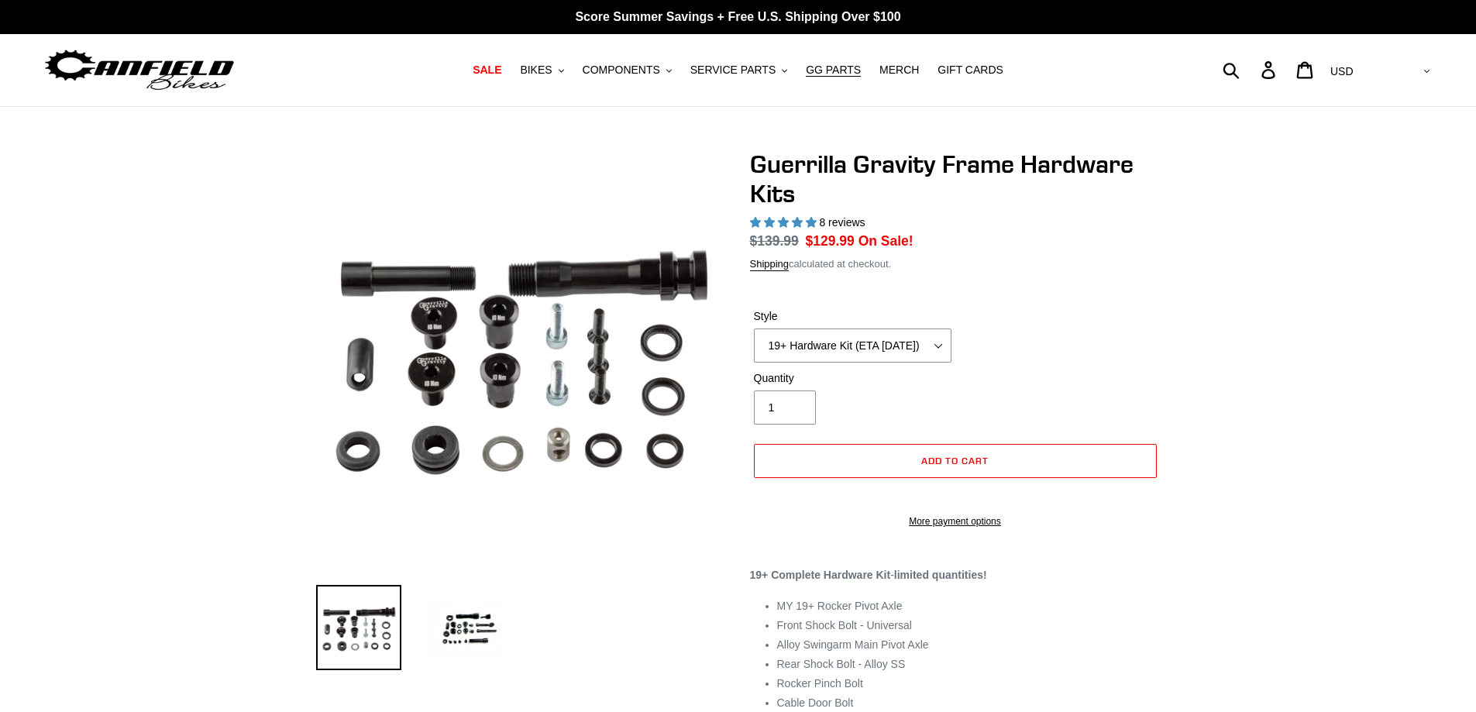
select select "highest-rating"
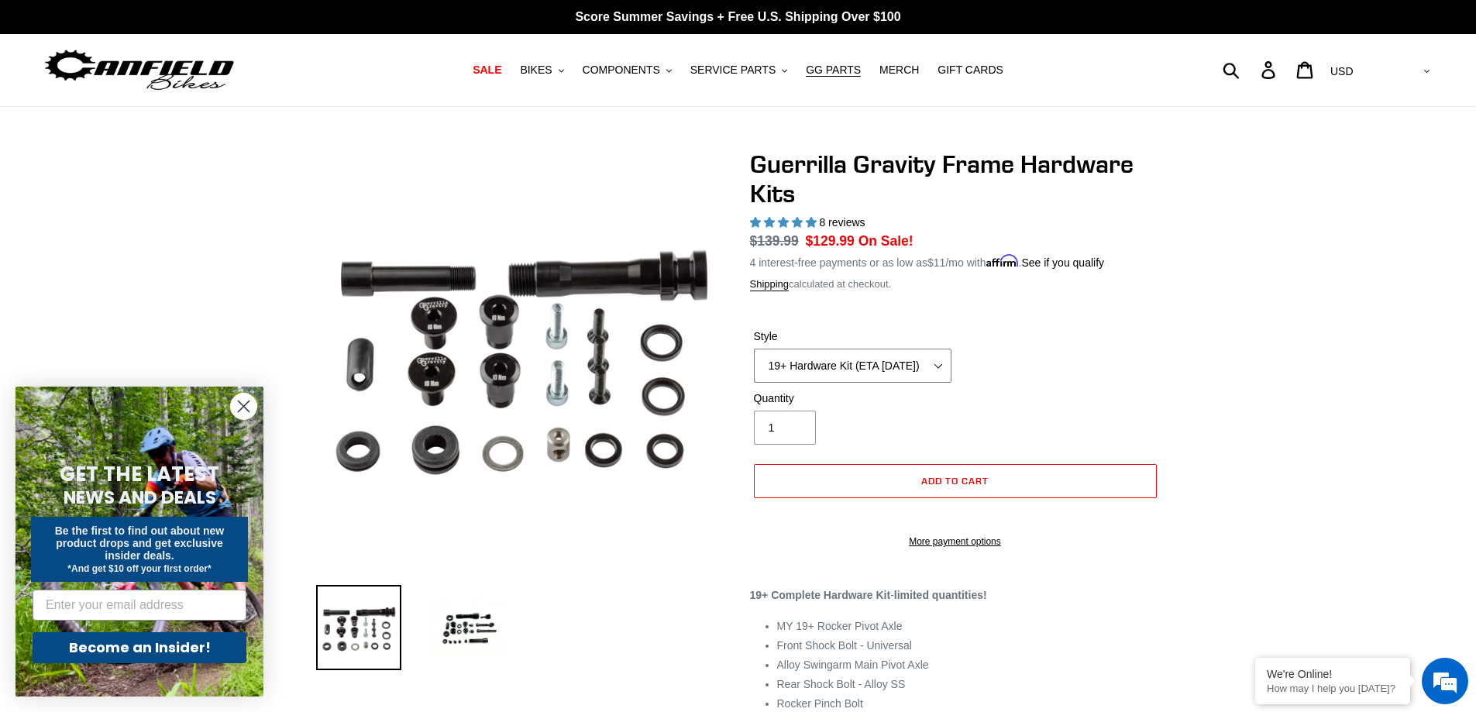
click at [872, 352] on select "19+ Hardware Kit (ETA [DATE]) 21+ V2 Trail Pistol Complete Hardware Kit" at bounding box center [853, 366] width 198 height 34
click at [754, 349] on select "19+ Hardware Kit (ETA [DATE]) 21+ V2 Trail Pistol Complete Hardware Kit" at bounding box center [853, 366] width 198 height 34
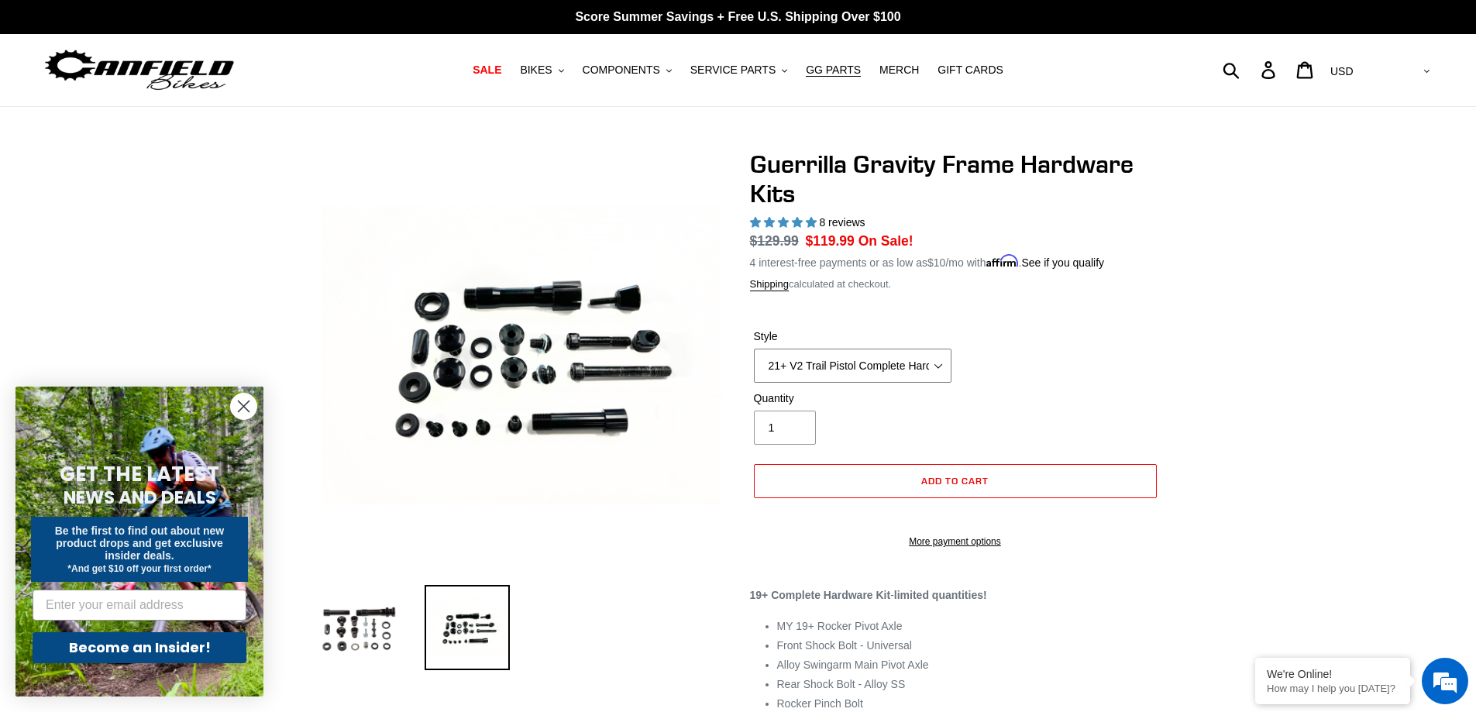
click at [818, 369] on select "19+ Hardware Kit (ETA [DATE]) 21+ V2 Trail Pistol Complete Hardware Kit" at bounding box center [853, 366] width 198 height 34
select select "19+ Hardware Kit (ETA [DATE])"
click at [754, 349] on select "19+ Hardware Kit (ETA 10/31/25) 21+ V2 Trail Pistol Complete Hardware Kit" at bounding box center [853, 366] width 198 height 34
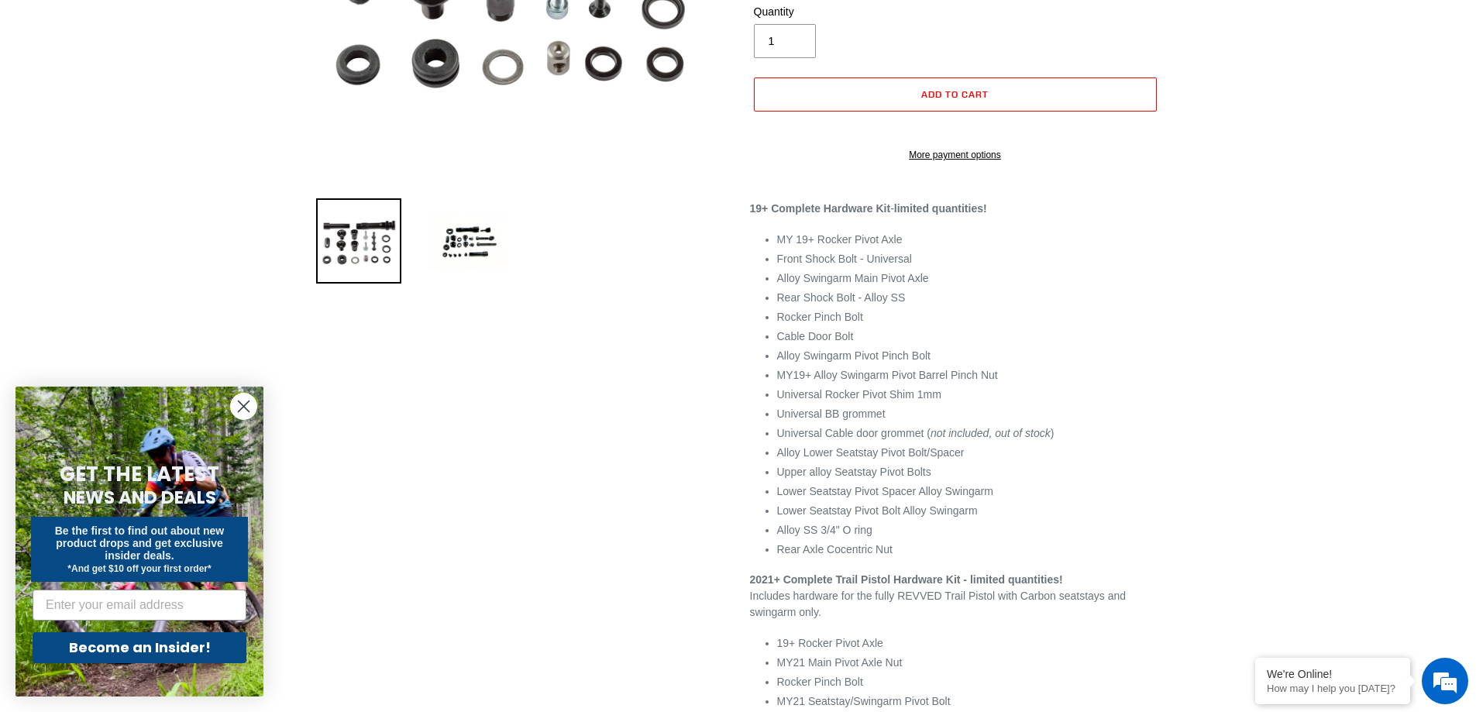
scroll to position [387, 0]
drag, startPoint x: 1035, startPoint y: 393, endPoint x: 780, endPoint y: 393, distance: 254.8
click at [780, 383] on li "MY19+ Alloy Swingarm Pivot Barrel Pinch Nut" at bounding box center [968, 374] width 383 height 16
drag, startPoint x: 778, startPoint y: 448, endPoint x: 1085, endPoint y: 456, distance: 306.8
click at [1085, 441] on li "Universal Cable door grommet ( not included, out of stock )" at bounding box center [968, 432] width 383 height 16
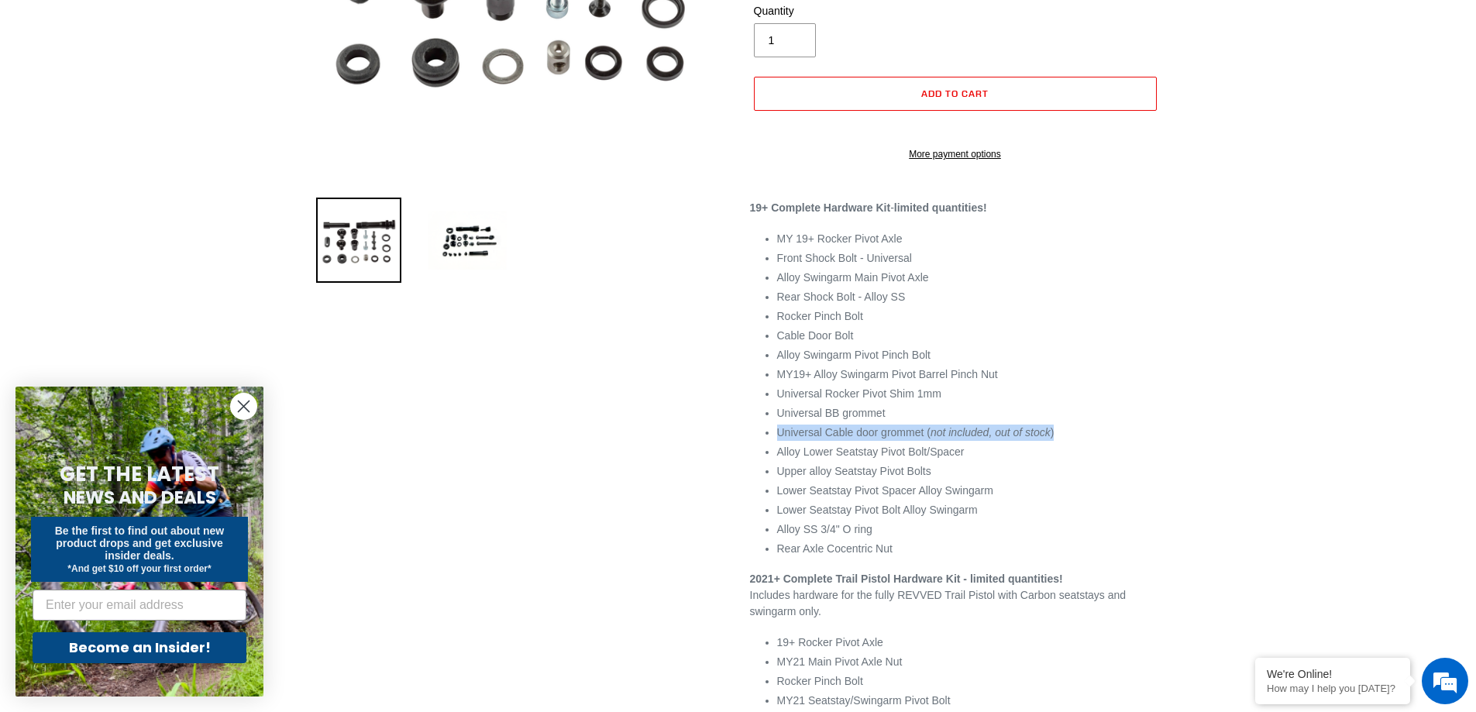
click at [1085, 441] on li "Universal Cable door grommet ( not included, out of stock )" at bounding box center [968, 432] width 383 height 16
drag, startPoint x: 1056, startPoint y: 451, endPoint x: 771, endPoint y: 448, distance: 285.1
click at [771, 448] on div "19+ Complete Hardware Kit - limited quantities! MY 19+ Rocker Pivot Axle Front …" at bounding box center [955, 658] width 411 height 916
click at [871, 460] on li "Alloy Lower Seatstay Pivot Bolt/Spacer" at bounding box center [968, 452] width 383 height 16
drag, startPoint x: 990, startPoint y: 467, endPoint x: 755, endPoint y: 464, distance: 234.7
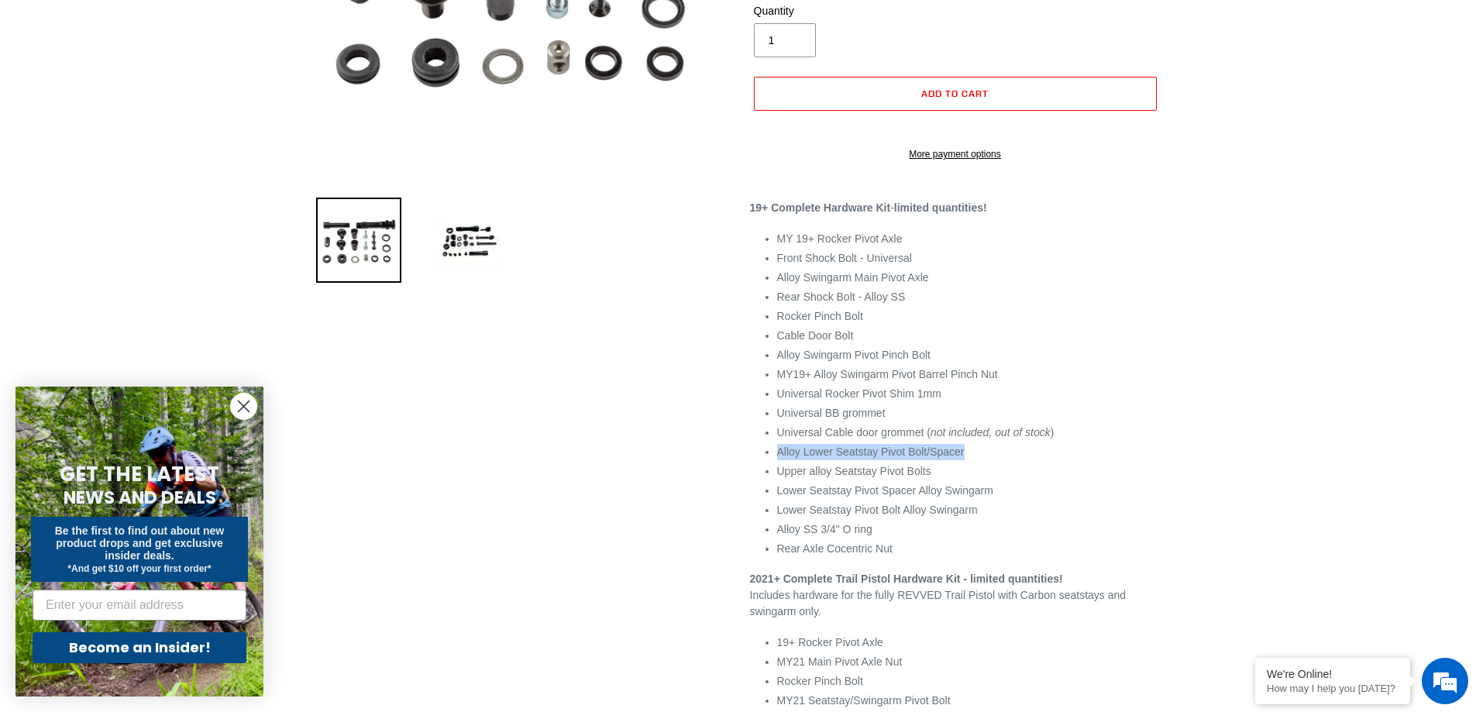
click at [755, 464] on div "19+ Complete Hardware Kit - limited quantities! MY 19+ Rocker Pivot Axle Front …" at bounding box center [955, 658] width 411 height 916
click at [937, 479] on li "Upper alloy Seatstay Pivot Bolts" at bounding box center [968, 471] width 383 height 16
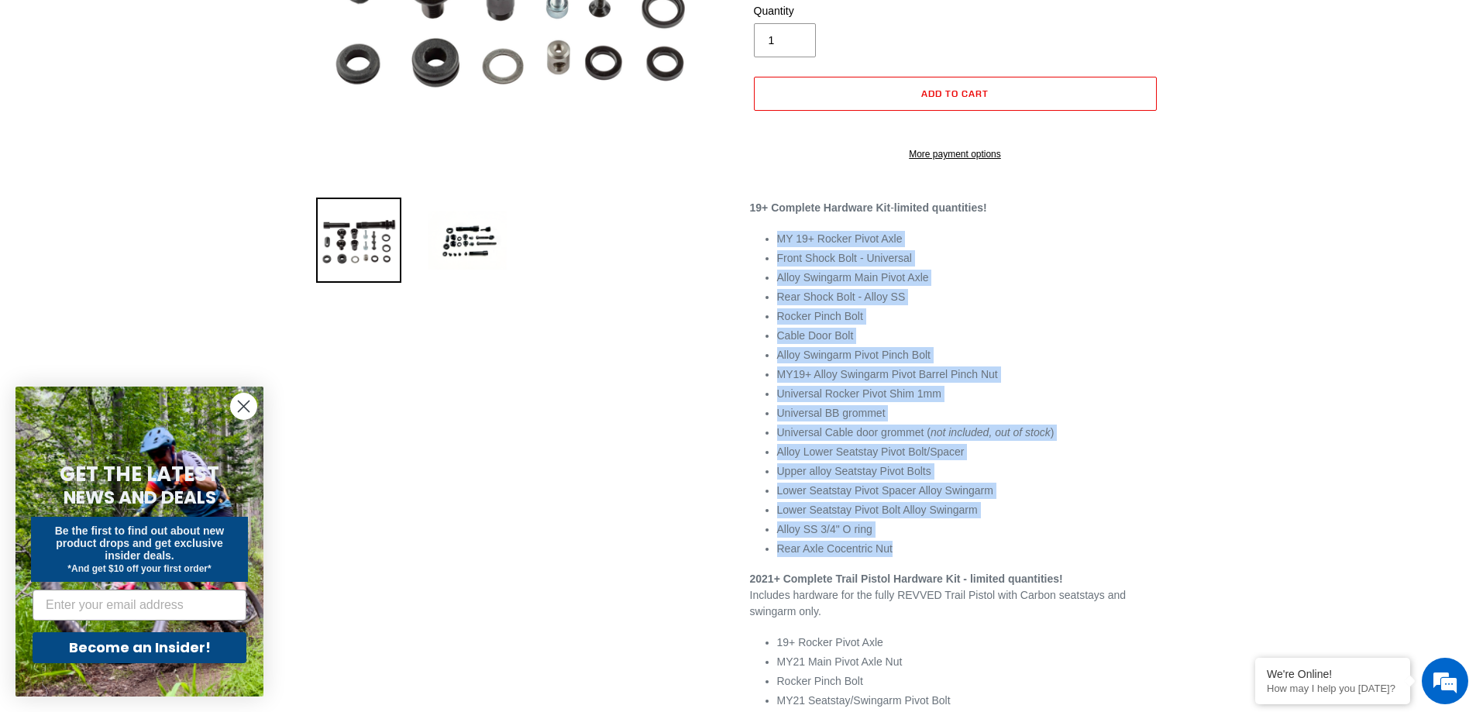
drag, startPoint x: 896, startPoint y: 569, endPoint x: 775, endPoint y: 259, distance: 332.1
click at [775, 259] on div "19+ Complete Hardware Kit - limited quantities! MY 19+ Rocker Pivot Axle Front …" at bounding box center [955, 658] width 411 height 916
click at [916, 286] on li "Alloy Swingarm Main Pivot Axle" at bounding box center [968, 278] width 383 height 16
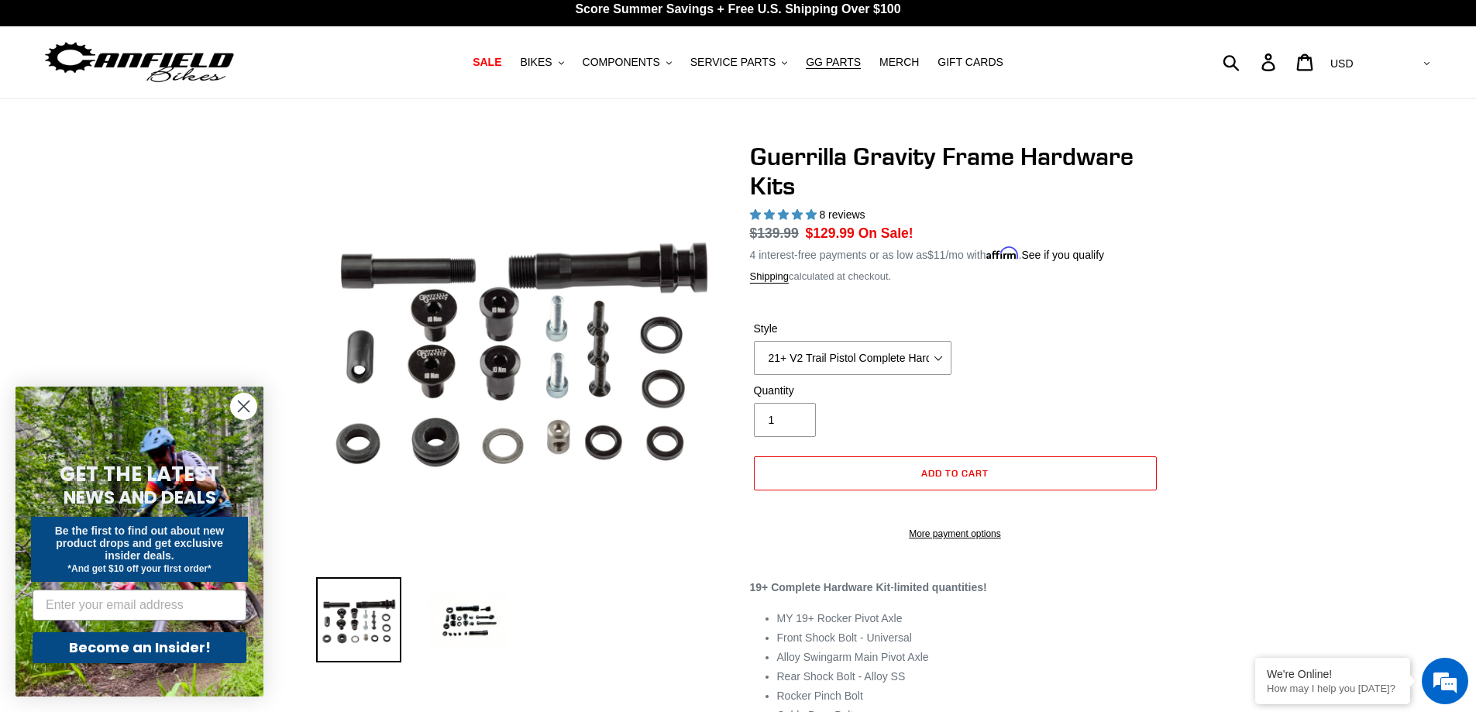
scroll to position [0, 0]
